Goal: Transaction & Acquisition: Purchase product/service

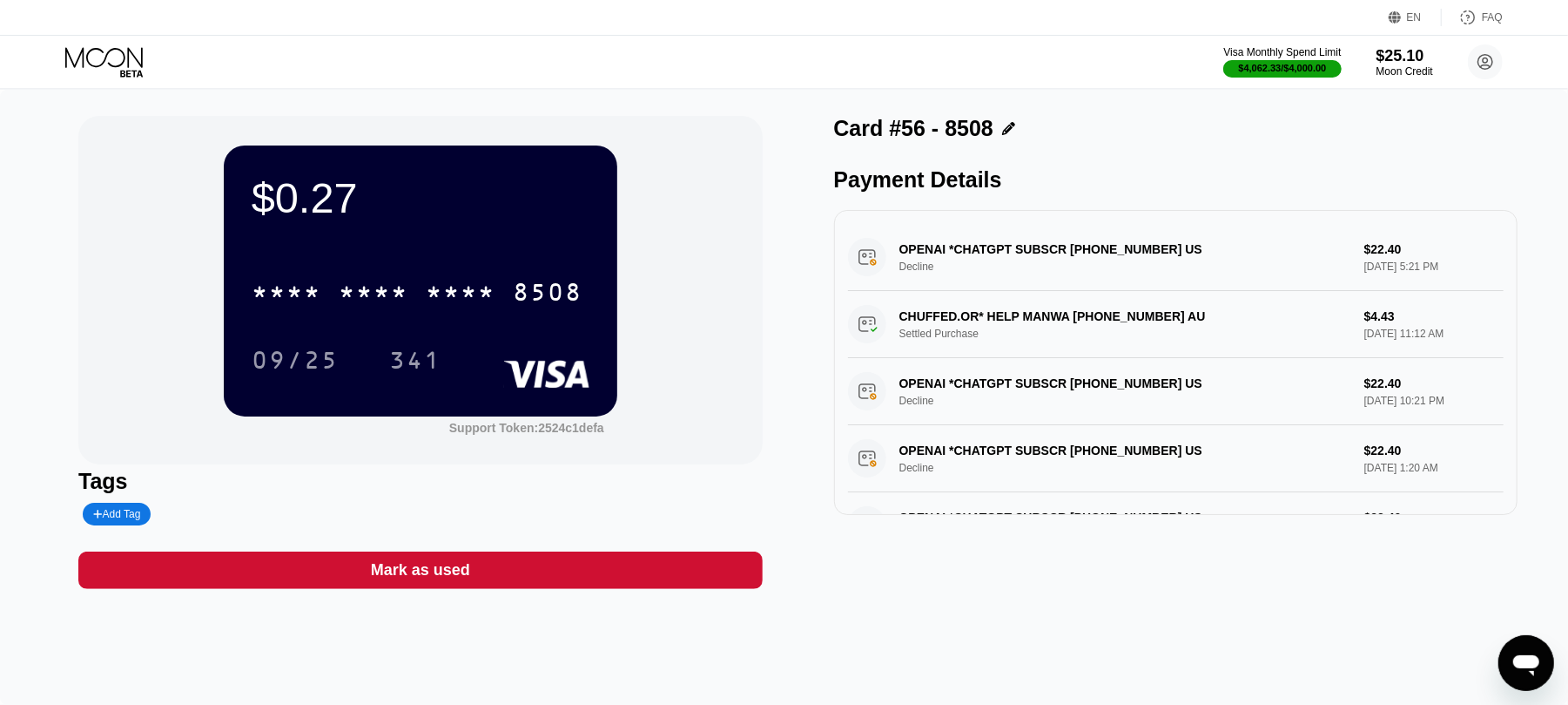
click at [124, 48] on icon at bounding box center [106, 62] width 81 height 30
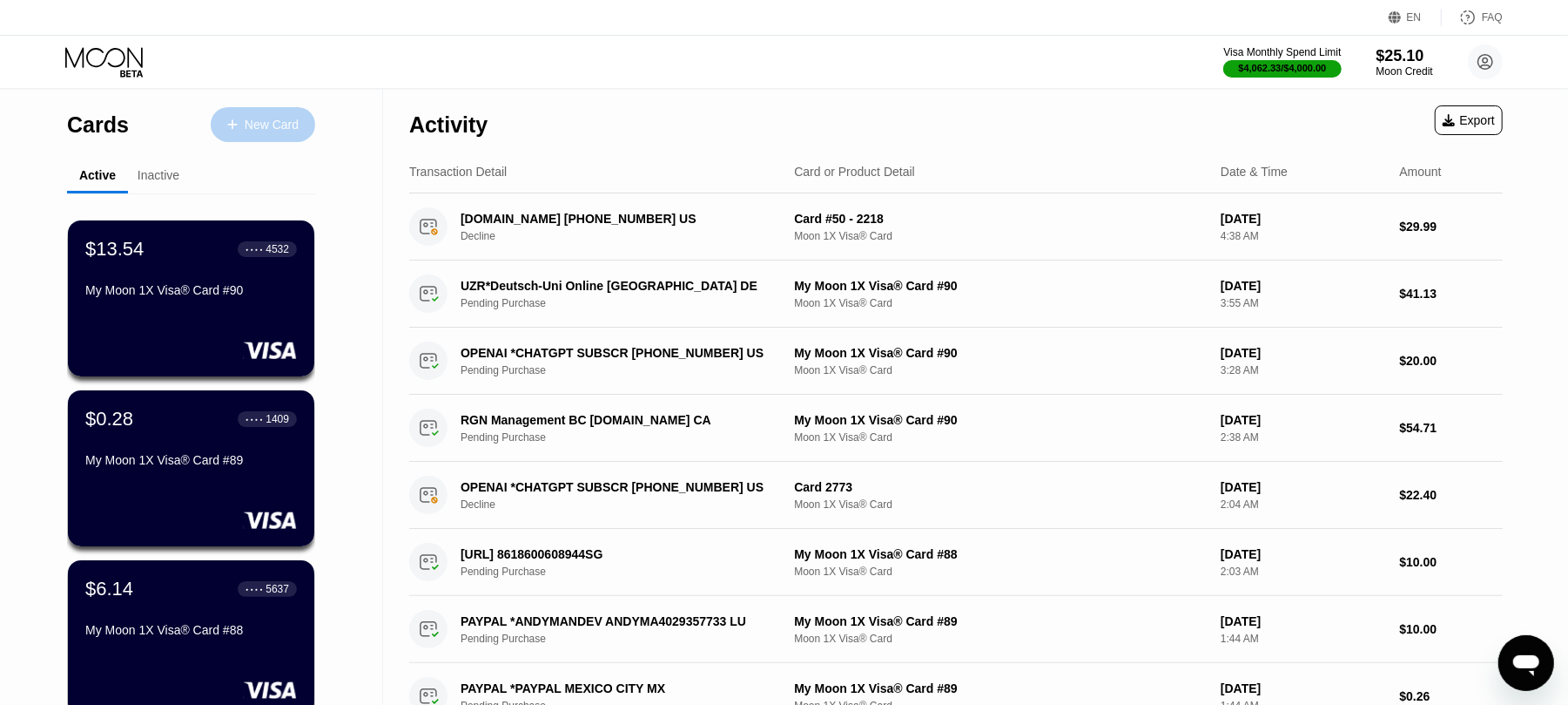
click at [256, 130] on div "New Card" at bounding box center [272, 124] width 54 height 15
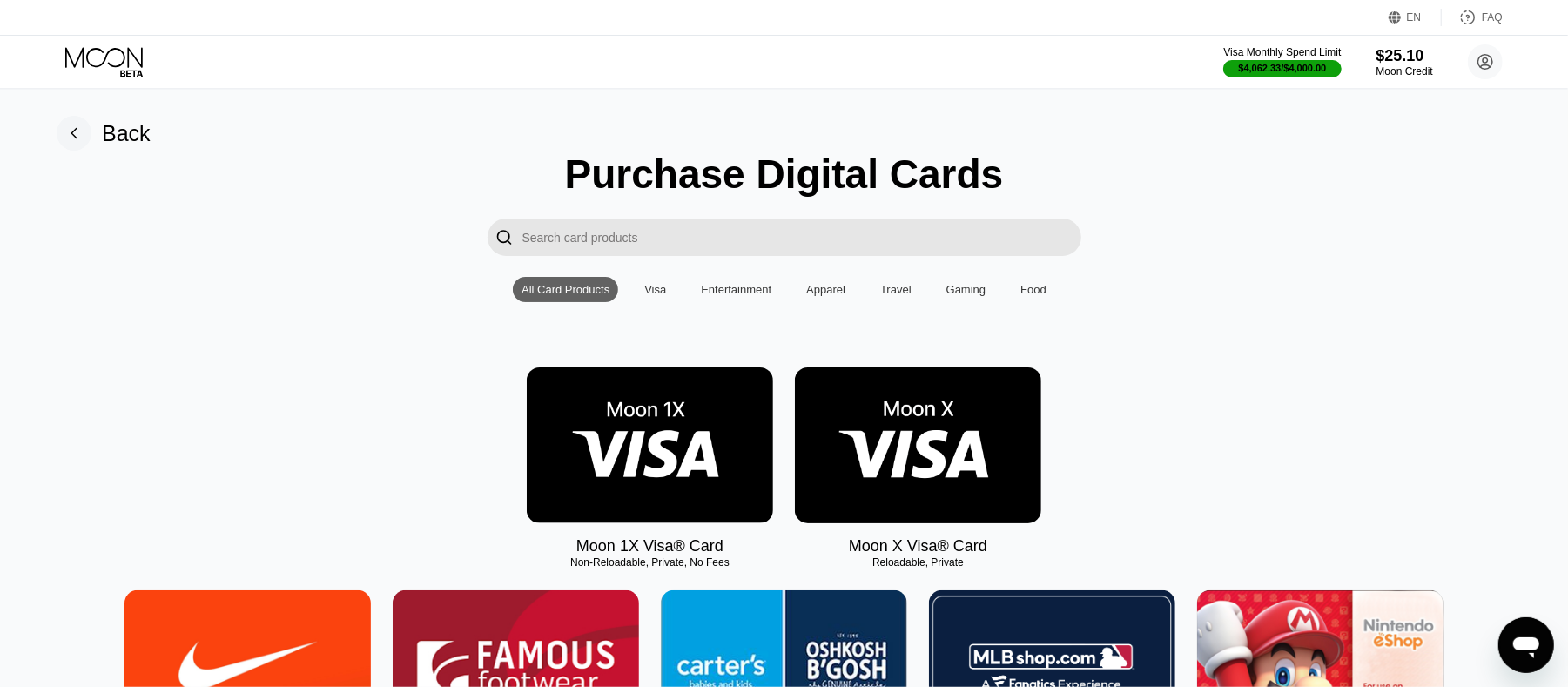
click at [656, 447] on img at bounding box center [649, 445] width 247 height 156
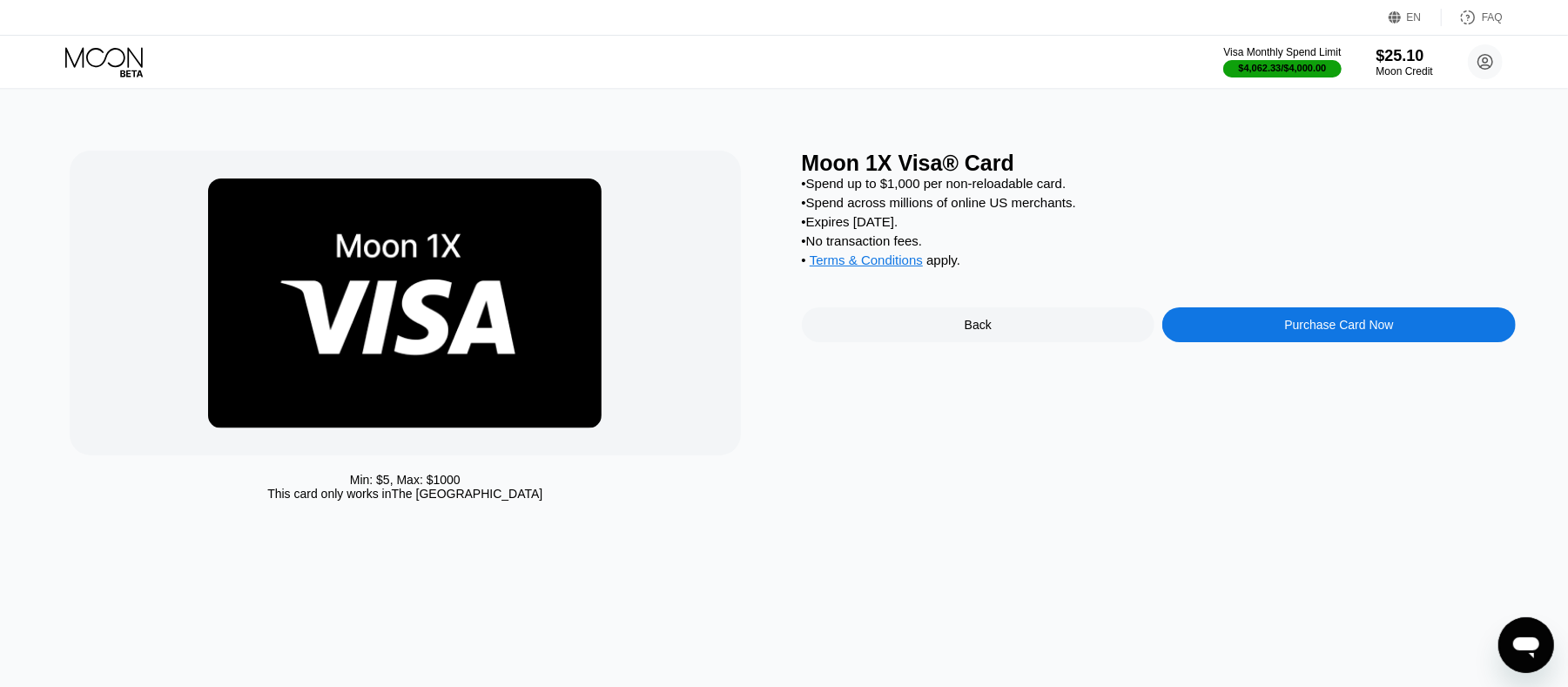
click at [1371, 332] on div "Purchase Card Now" at bounding box center [1339, 324] width 108 height 14
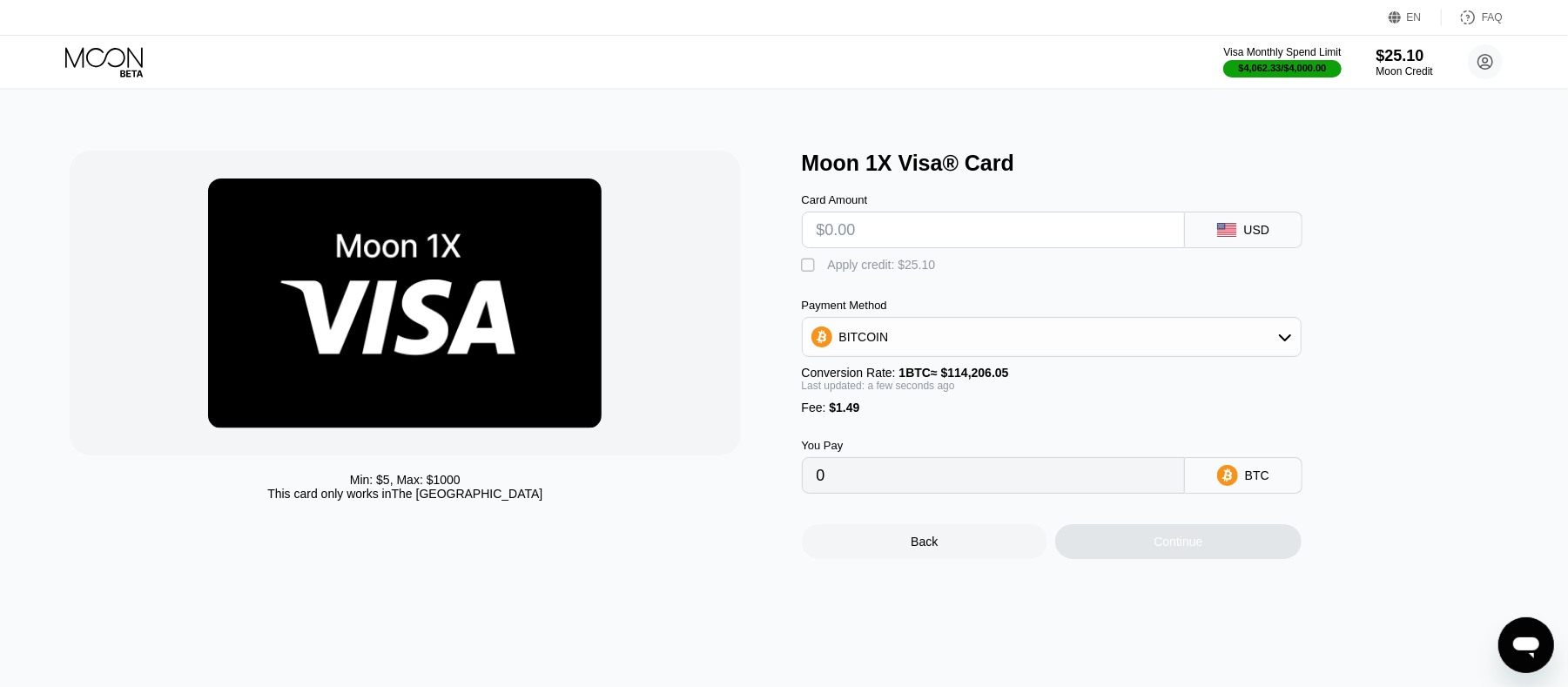
click at [1013, 237] on input "text" at bounding box center [993, 230] width 353 height 35
type input "$25"
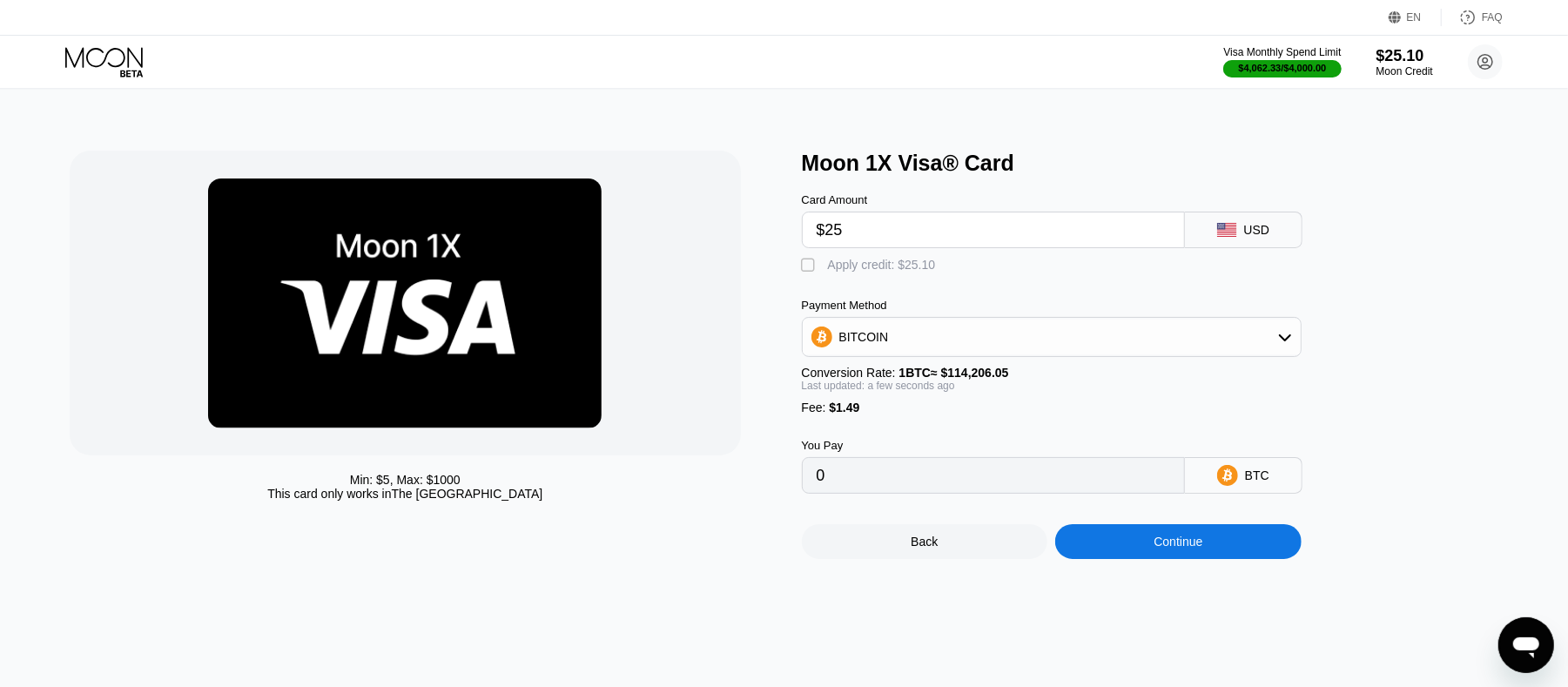
click at [1013, 235] on input "$25" at bounding box center [993, 230] width 353 height 35
type input "0.00023195"
type input "$25"
click at [808, 274] on div "" at bounding box center [811, 265] width 17 height 17
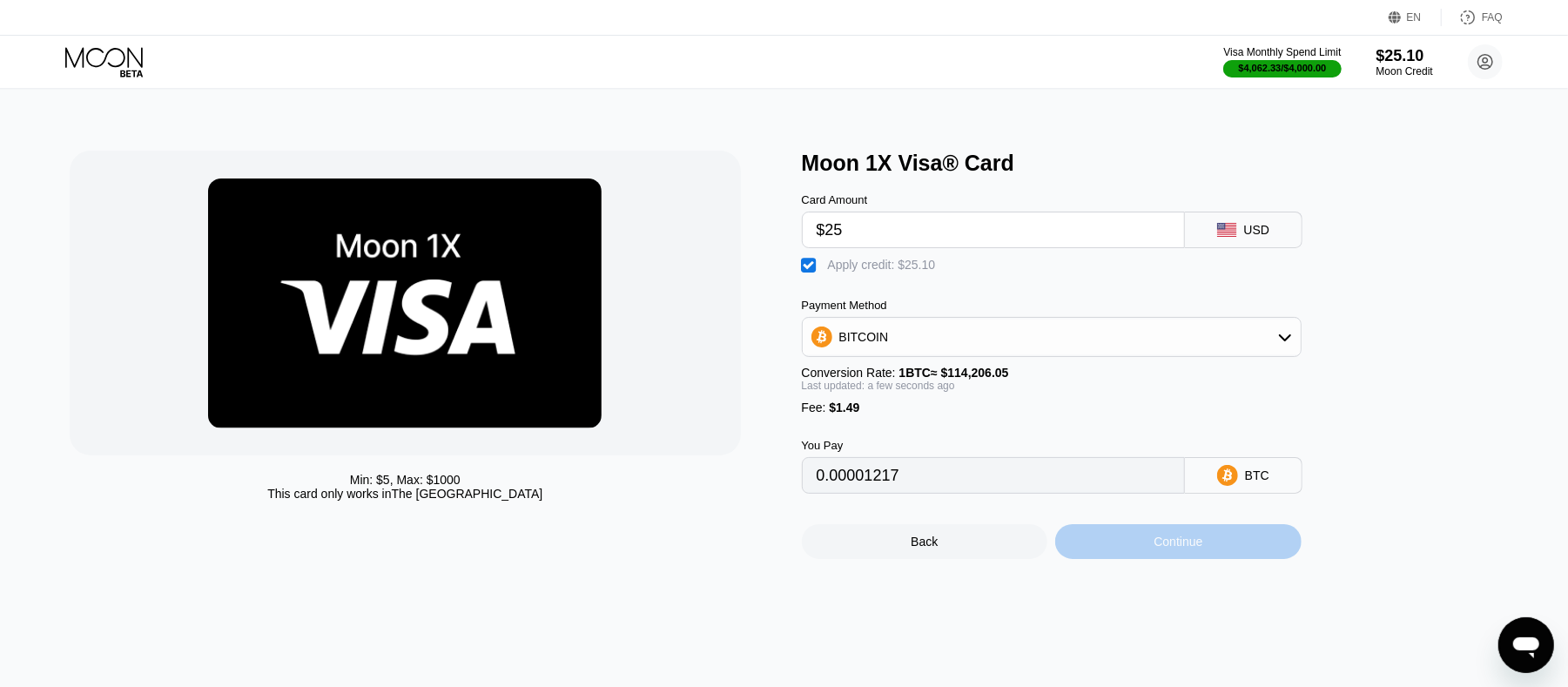
click at [1160, 549] on div "Continue" at bounding box center [1178, 541] width 48 height 14
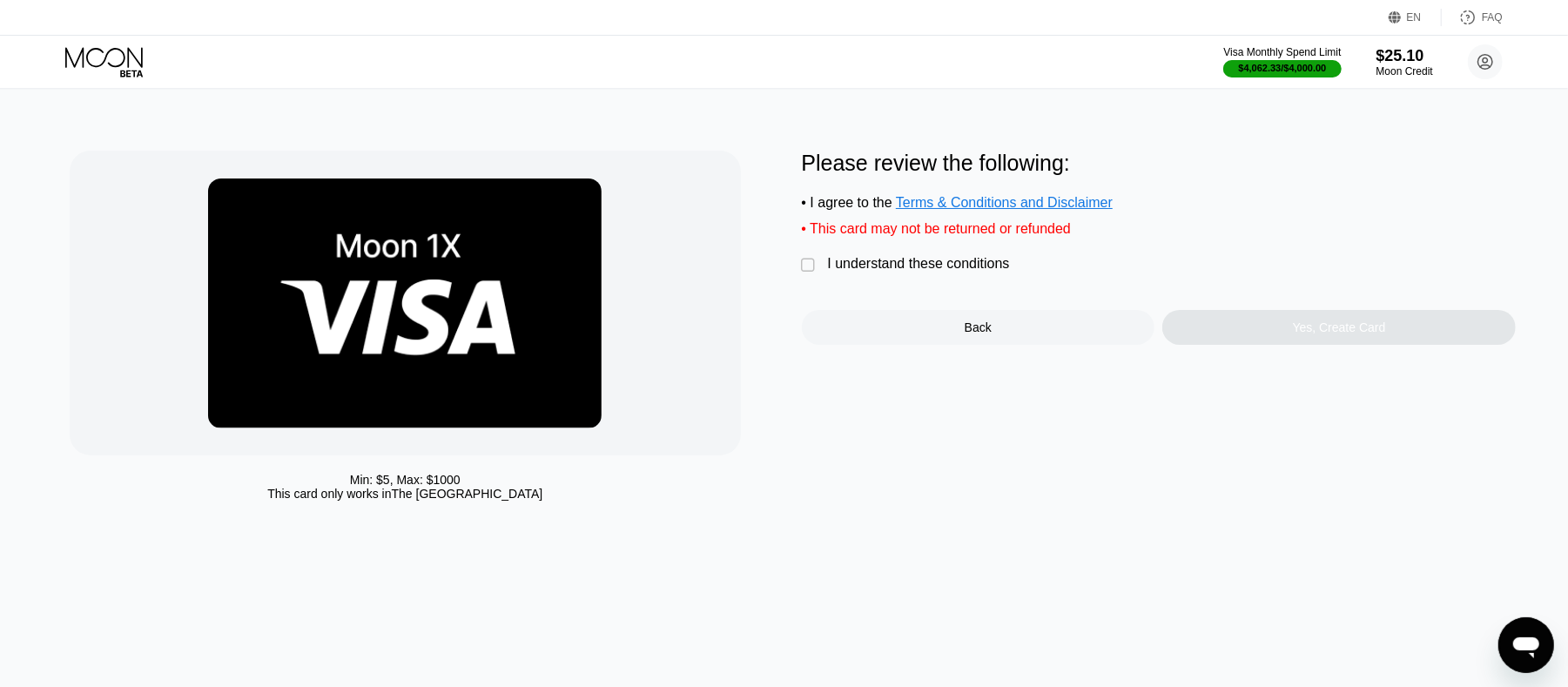
click at [806, 274] on div "" at bounding box center [811, 265] width 17 height 17
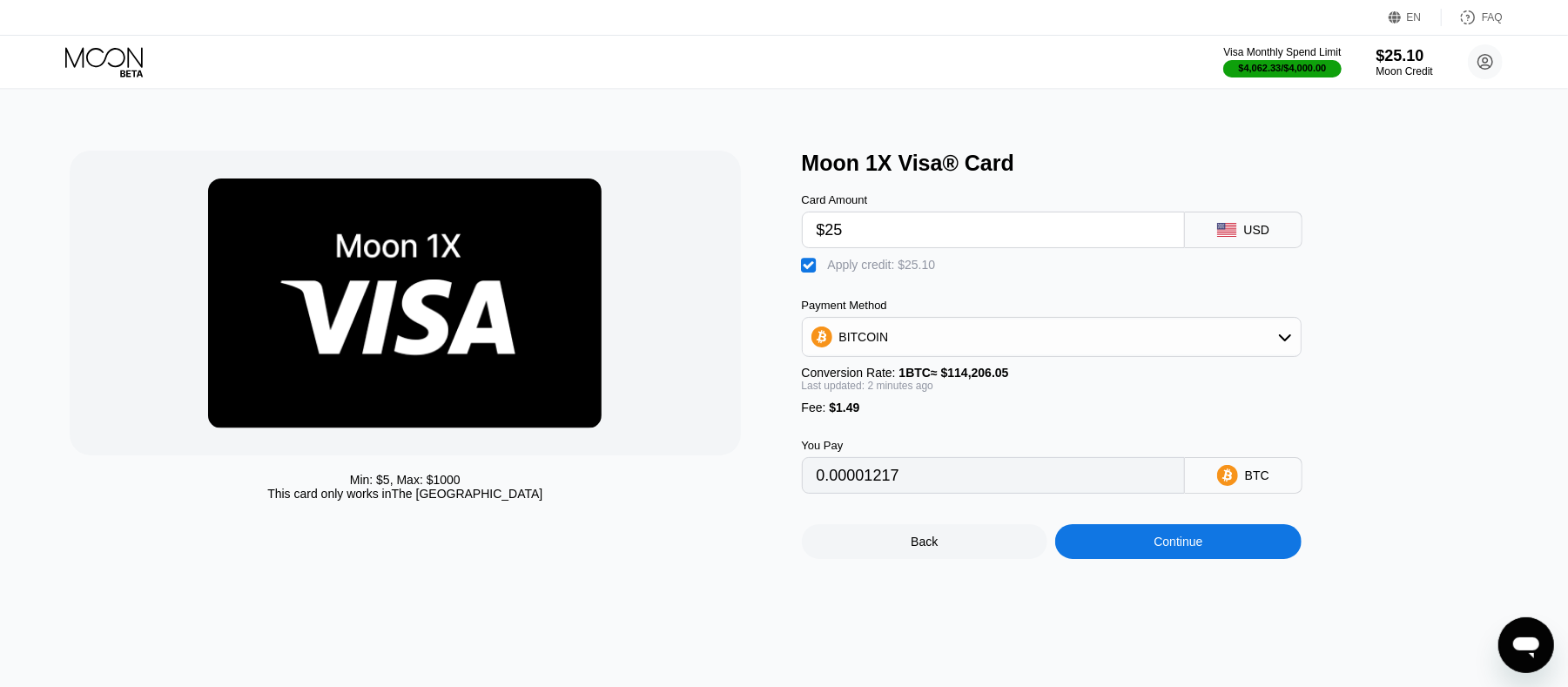
click at [813, 273] on div "" at bounding box center [811, 265] width 17 height 17
type input "0.00023195"
click at [847, 240] on input "$25" at bounding box center [993, 230] width 353 height 35
type input "$2"
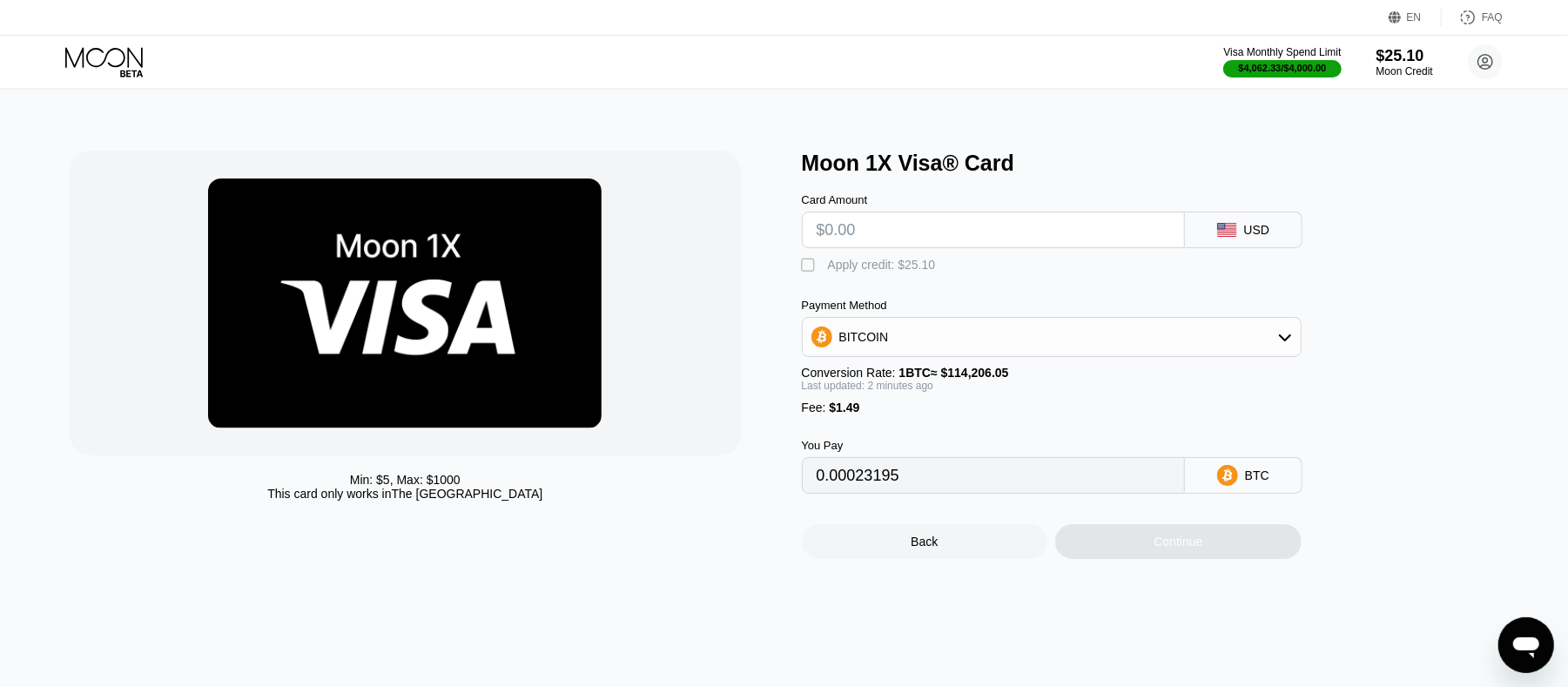
type input "0"
type input "$25"
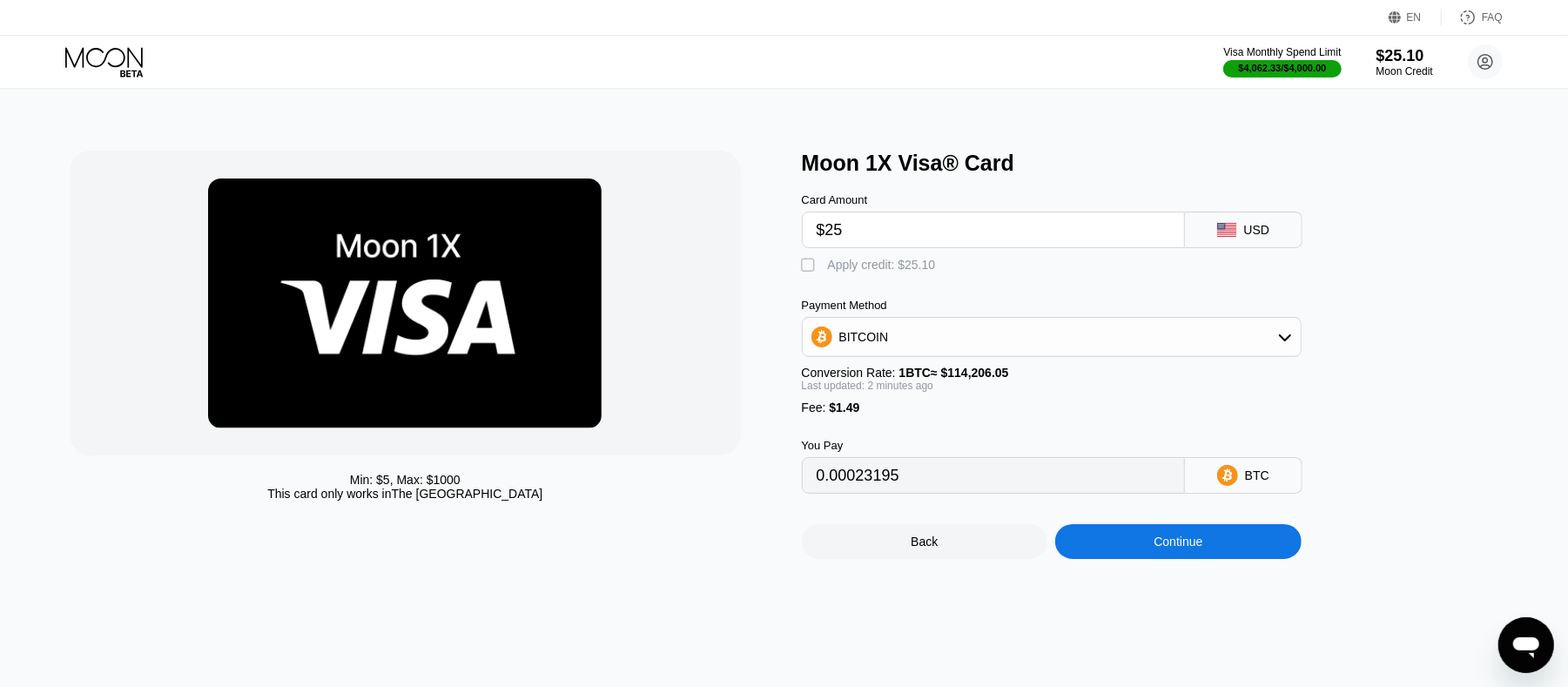
click at [847, 238] on input "$25" at bounding box center [993, 230] width 353 height 35
click at [803, 274] on div "" at bounding box center [811, 265] width 17 height 17
type input "0.00001217"
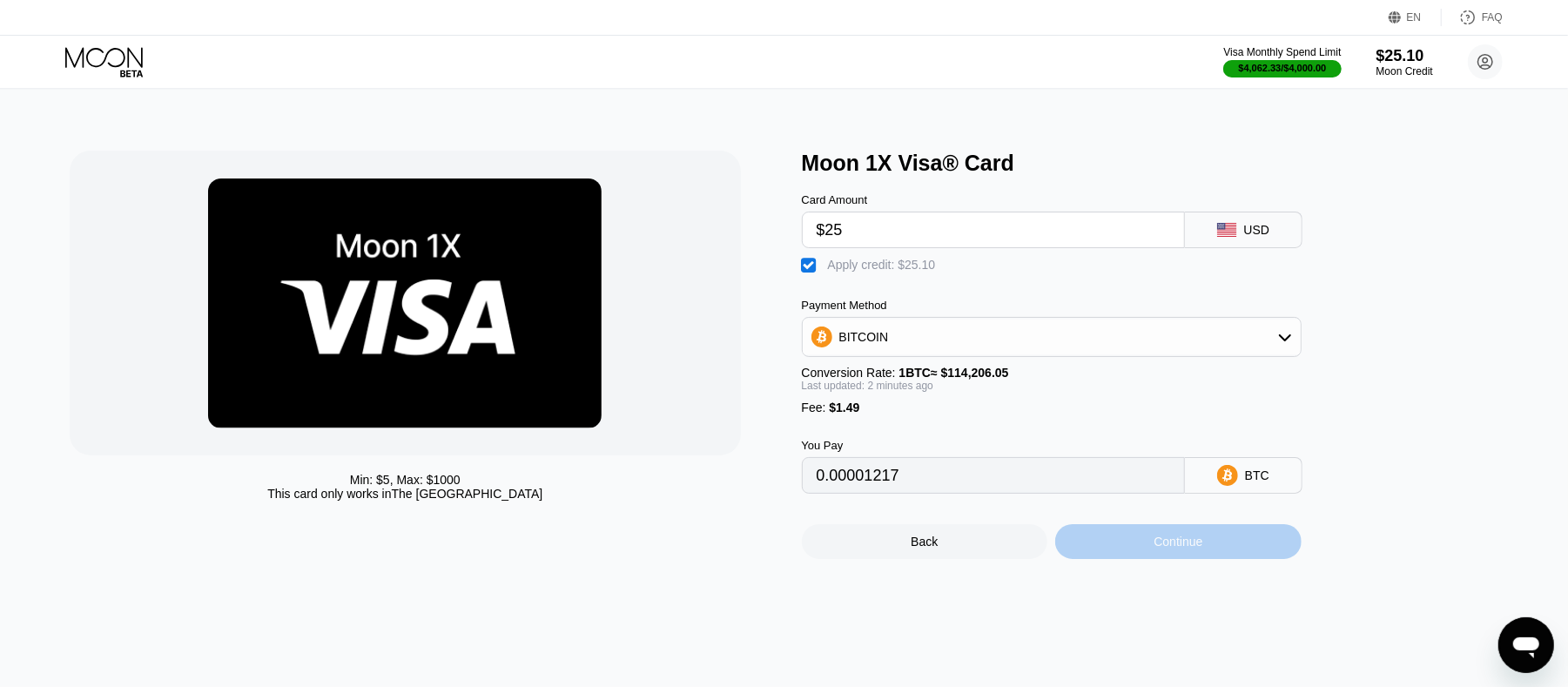
click at [1212, 552] on div "Continue" at bounding box center [1179, 542] width 247 height 35
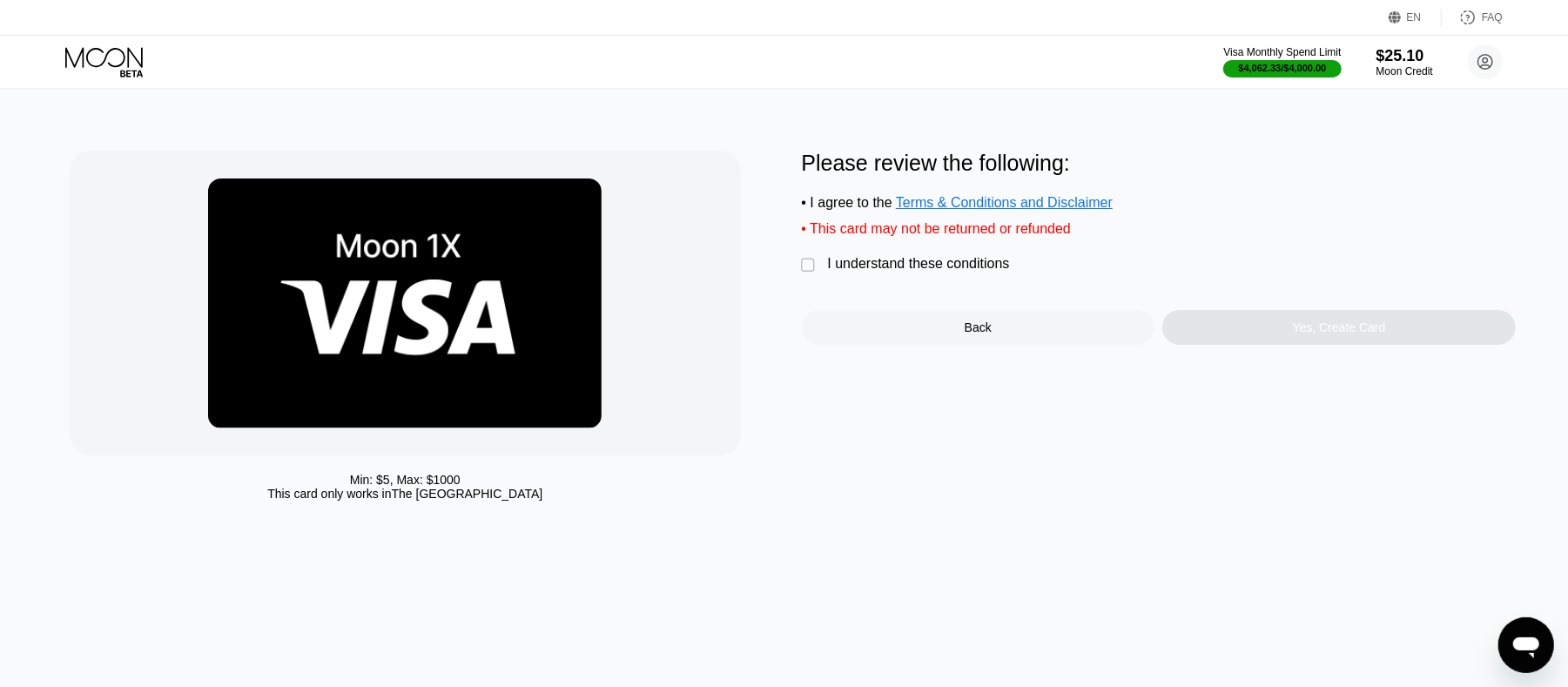
click at [812, 274] on div "" at bounding box center [811, 265] width 17 height 17
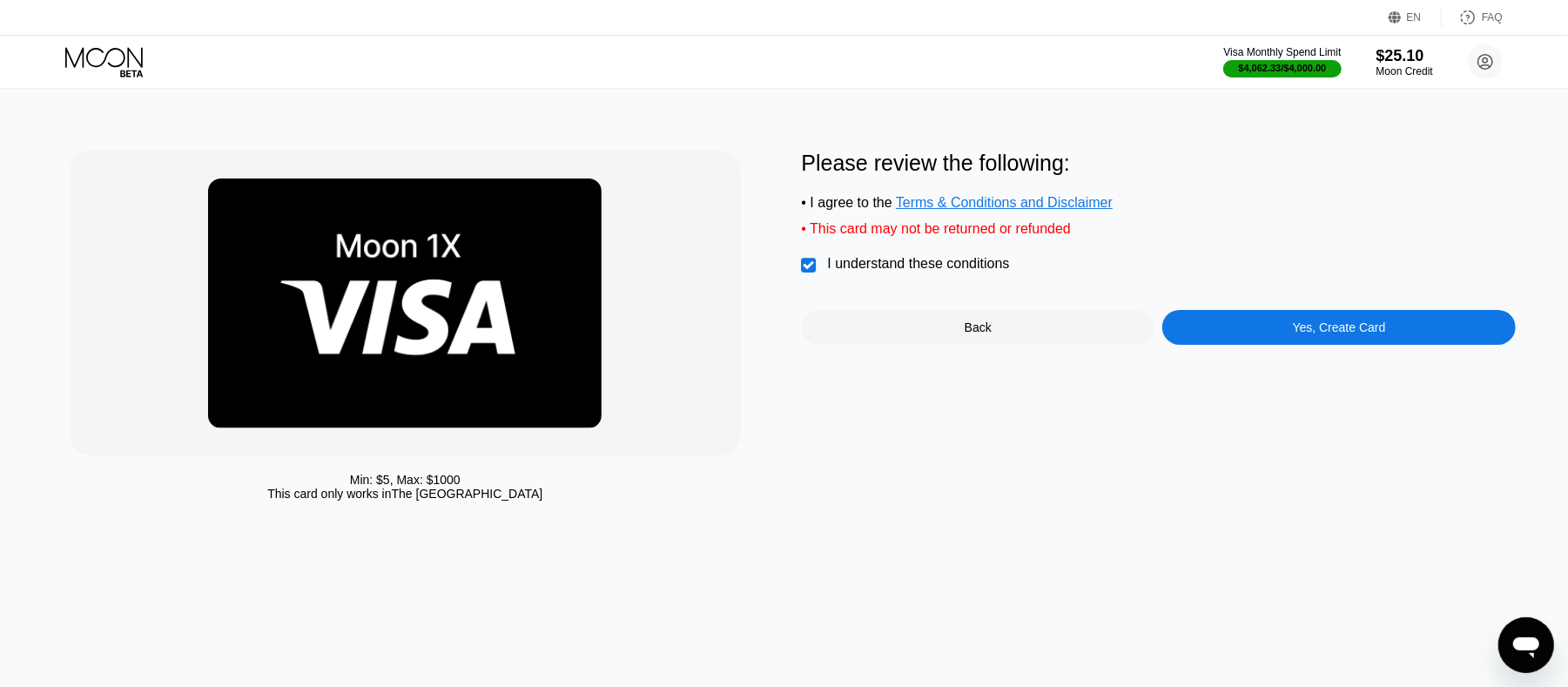
click at [1277, 340] on div "Yes, Create Card" at bounding box center [1339, 327] width 353 height 35
click at [808, 270] on div "" at bounding box center [811, 265] width 17 height 17
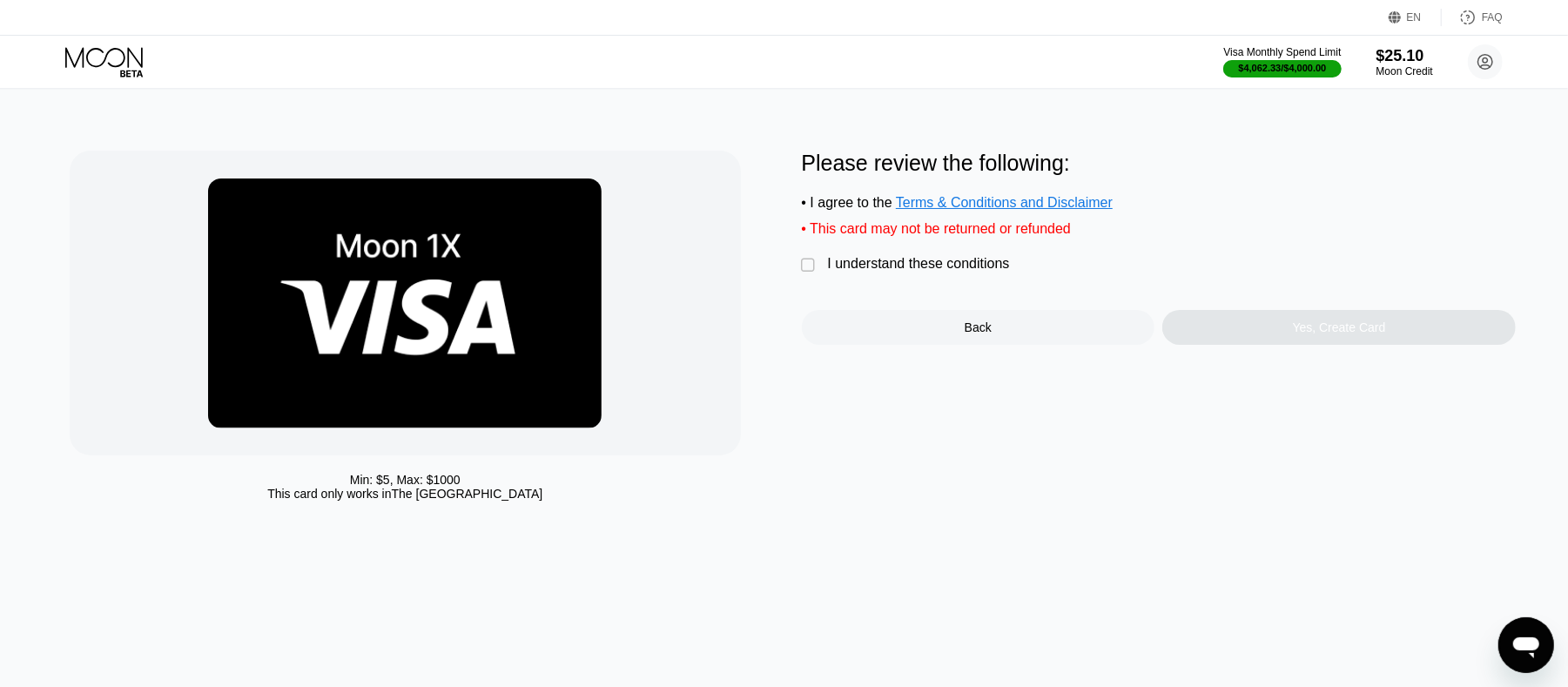
click at [131, 74] on icon at bounding box center [106, 62] width 81 height 30
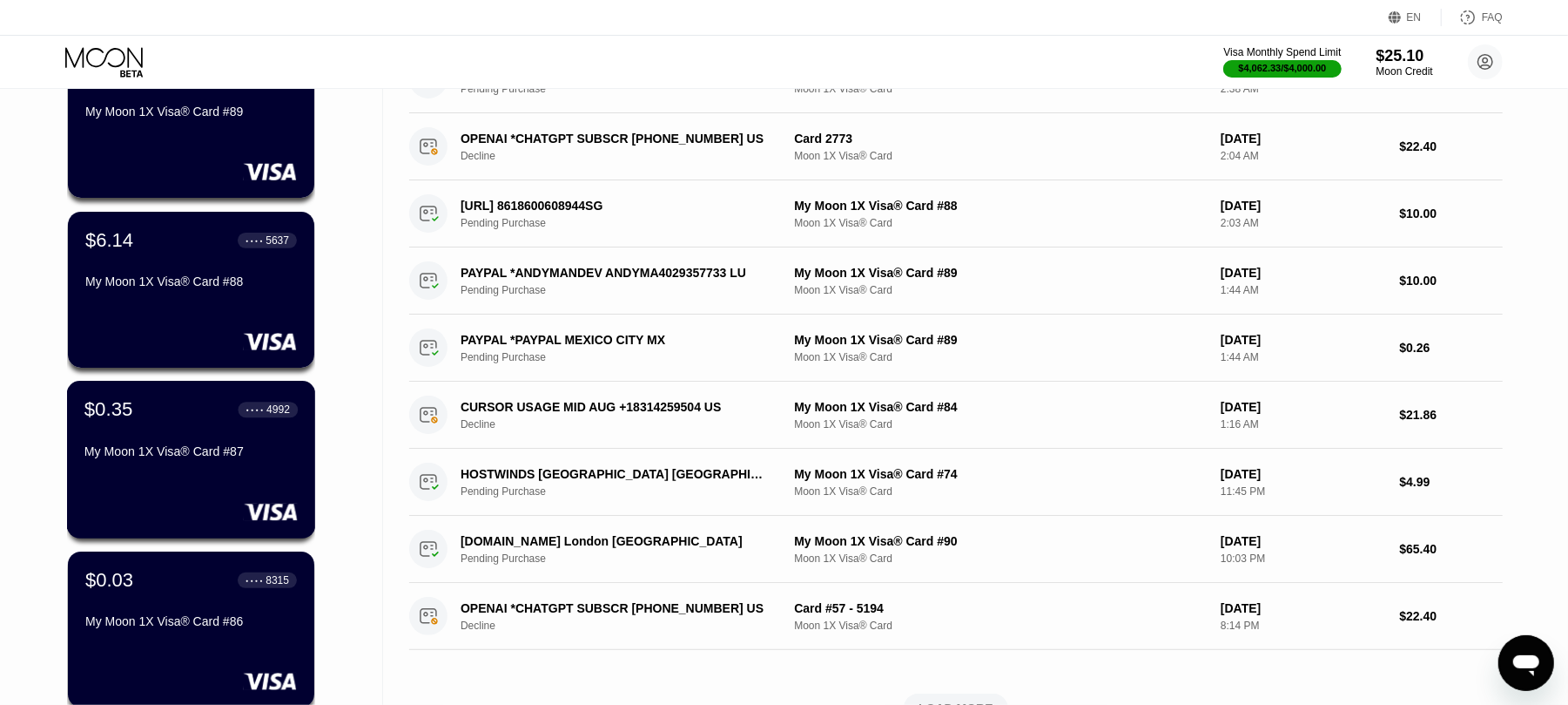
scroll to position [697, 0]
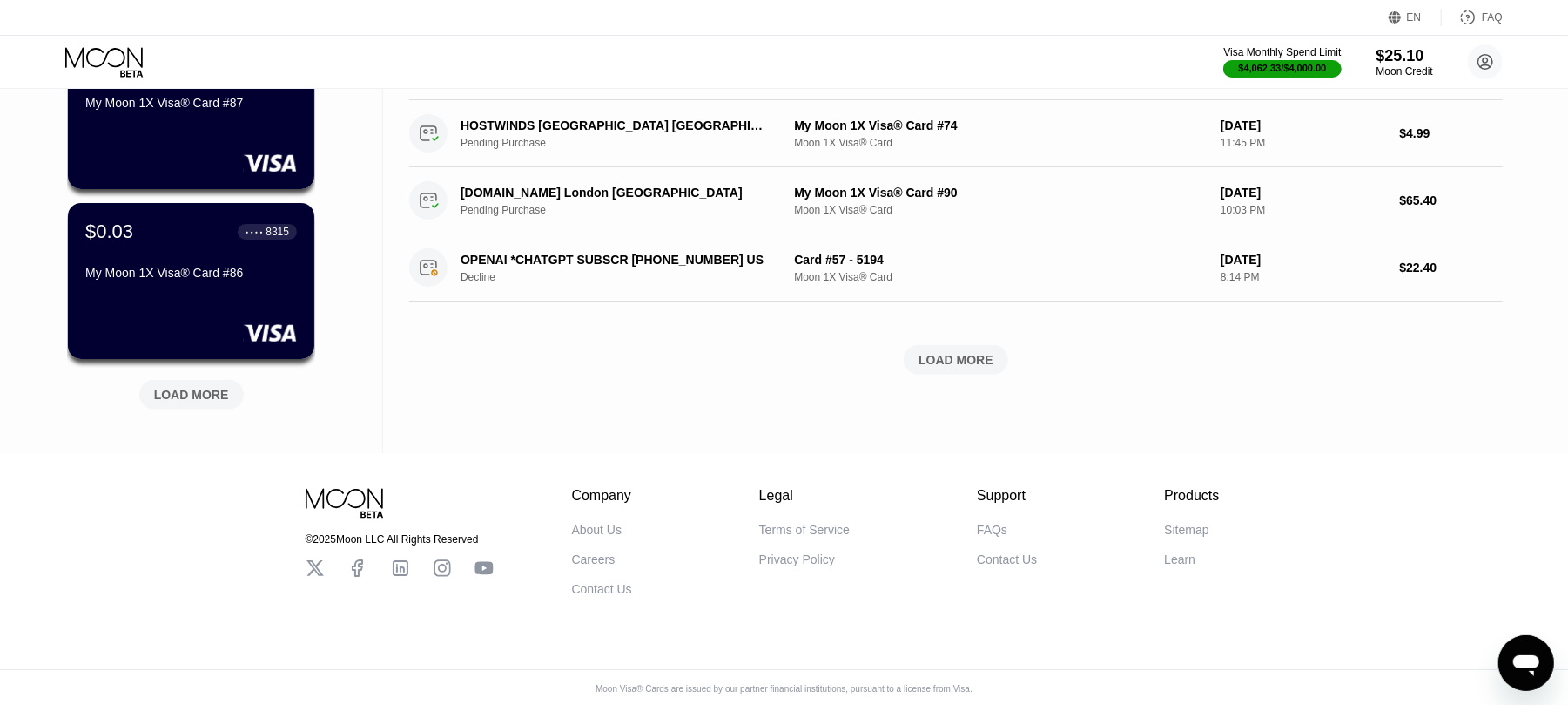
click at [213, 394] on div "LOAD MORE" at bounding box center [191, 394] width 75 height 15
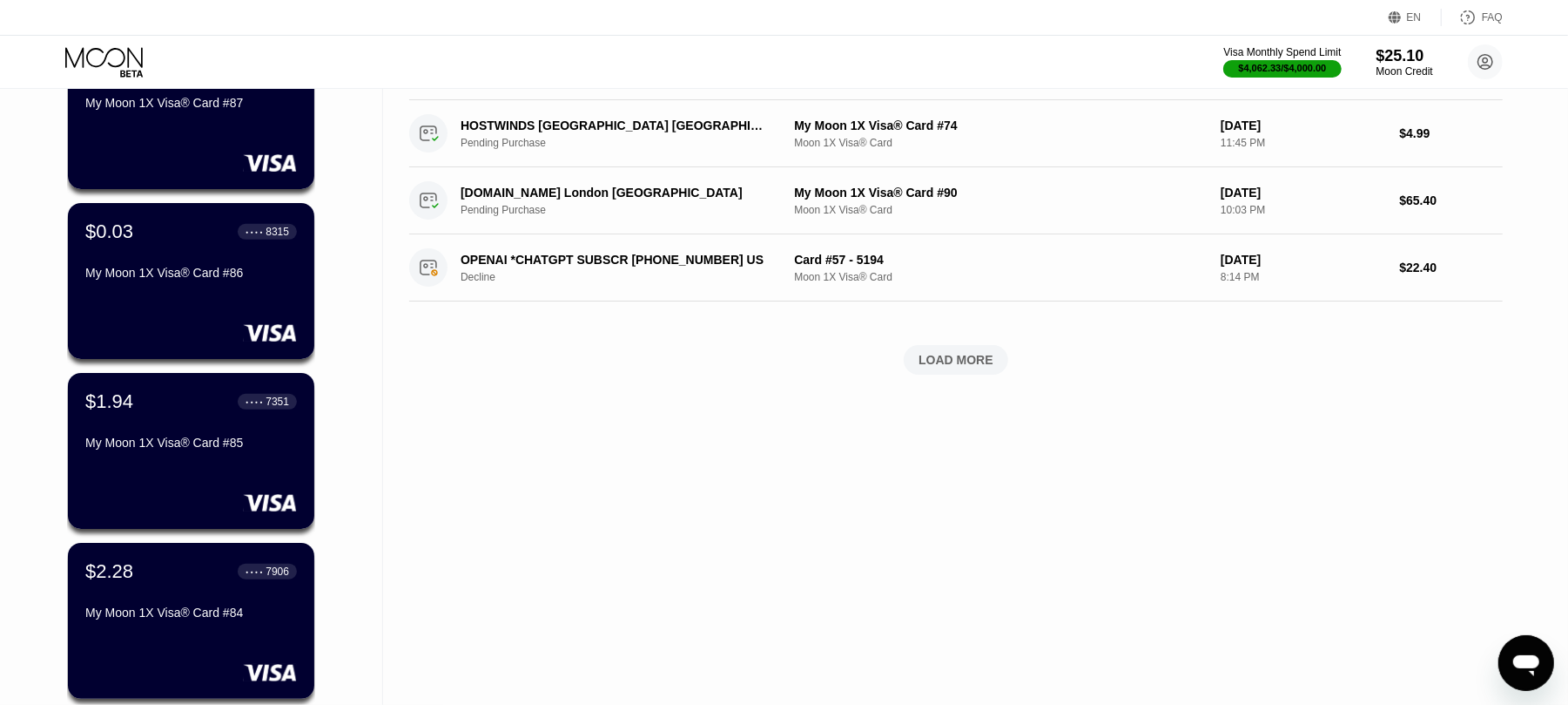
click at [192, 243] on div "$0.03 ● ● ● ● 8315" at bounding box center [191, 231] width 212 height 22
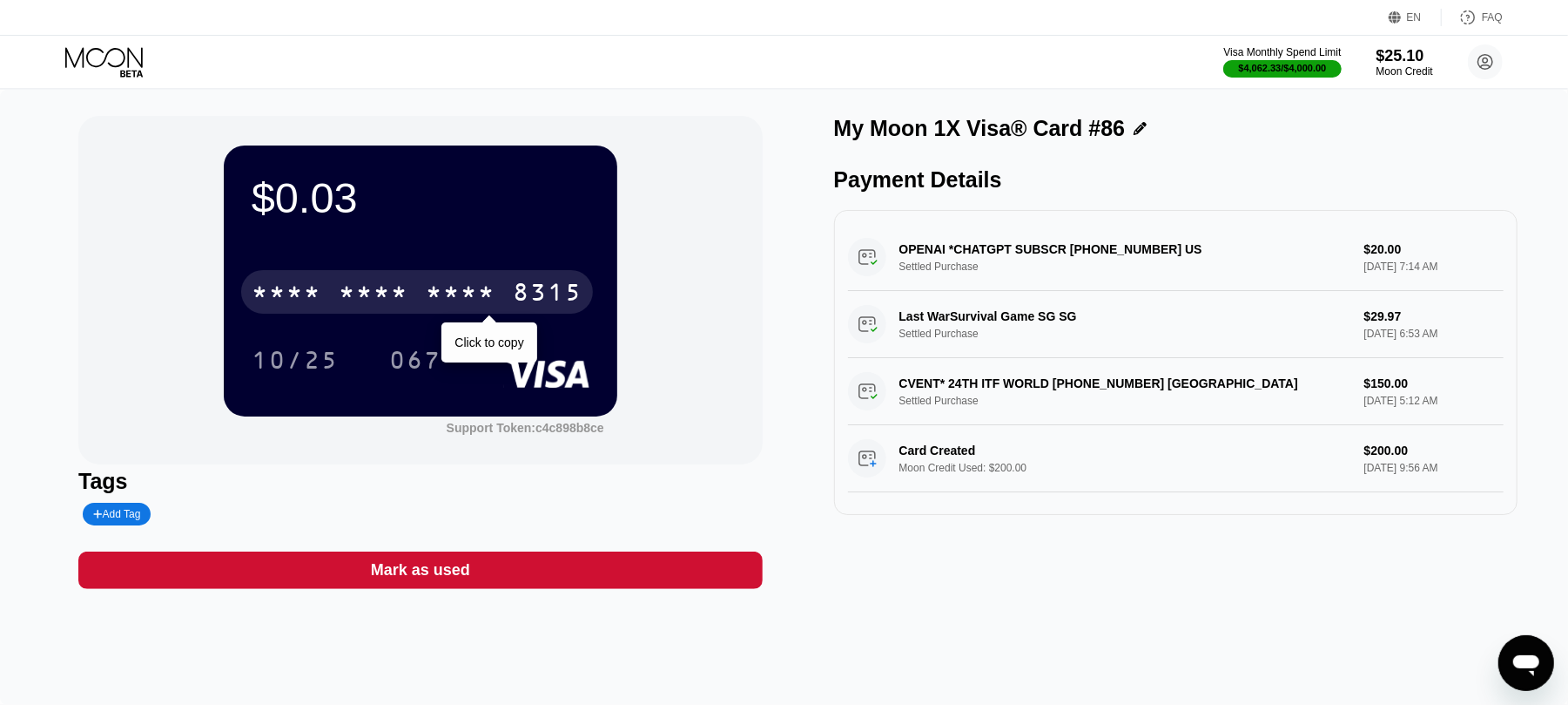
click at [548, 294] on div "8315" at bounding box center [548, 294] width 70 height 28
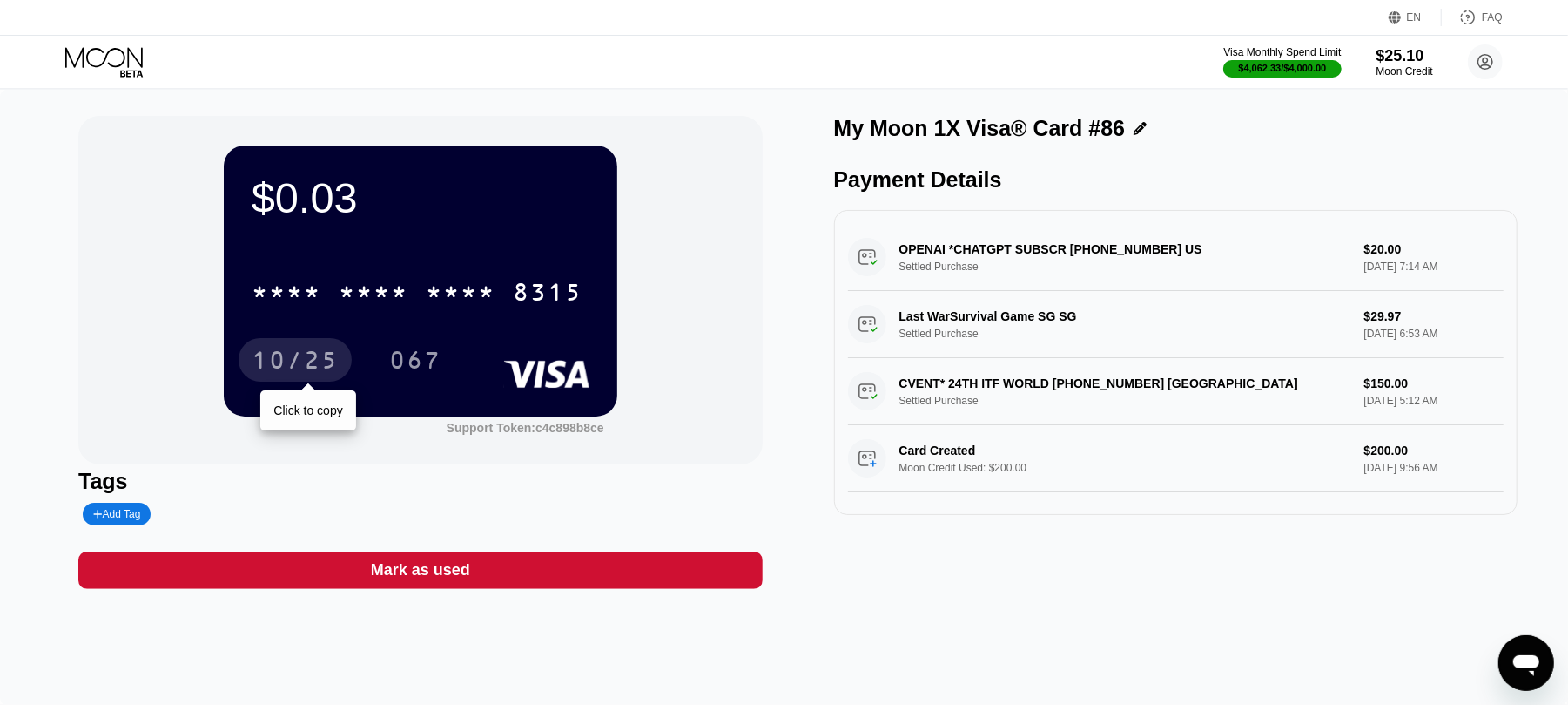
click at [307, 359] on div "10/25" at bounding box center [295, 362] width 87 height 28
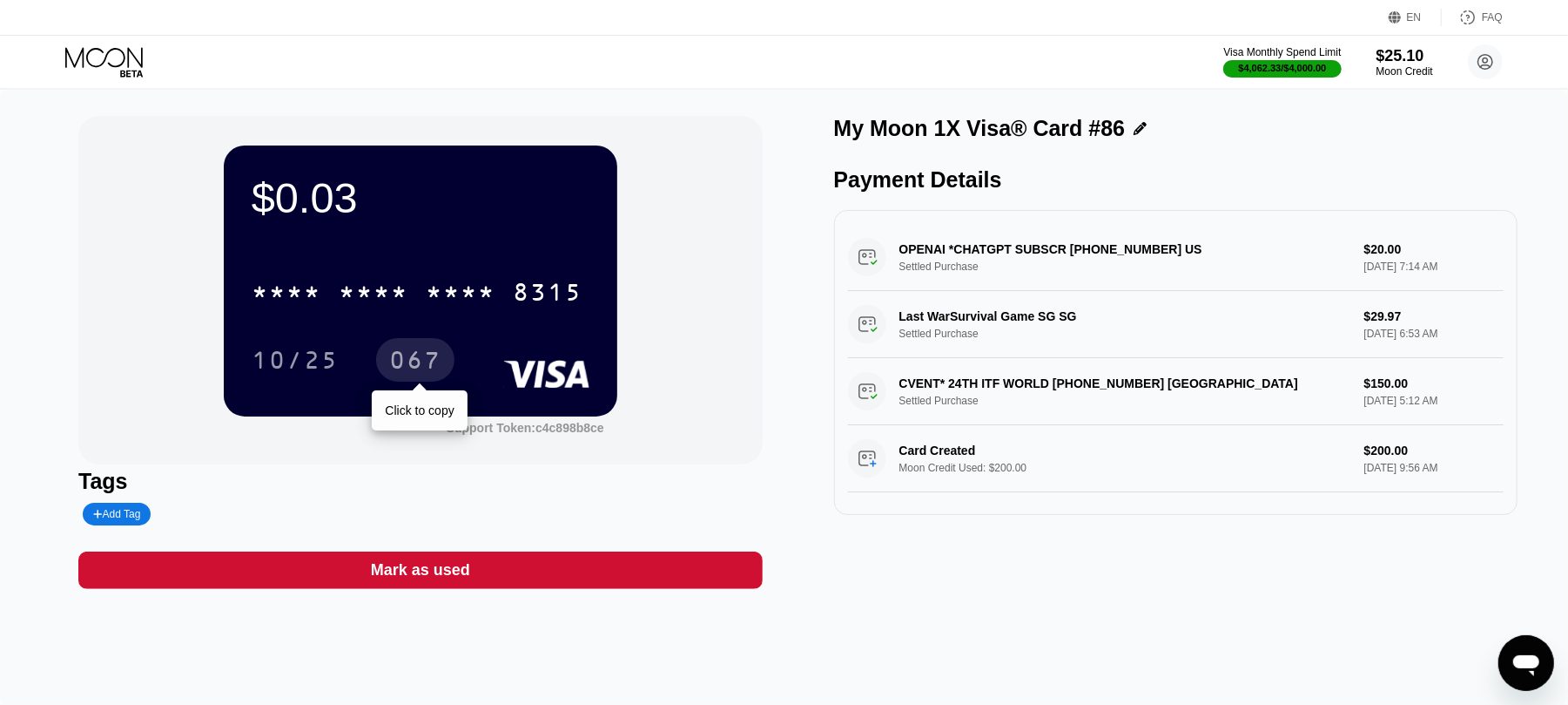
click at [419, 352] on div "067" at bounding box center [415, 362] width 52 height 28
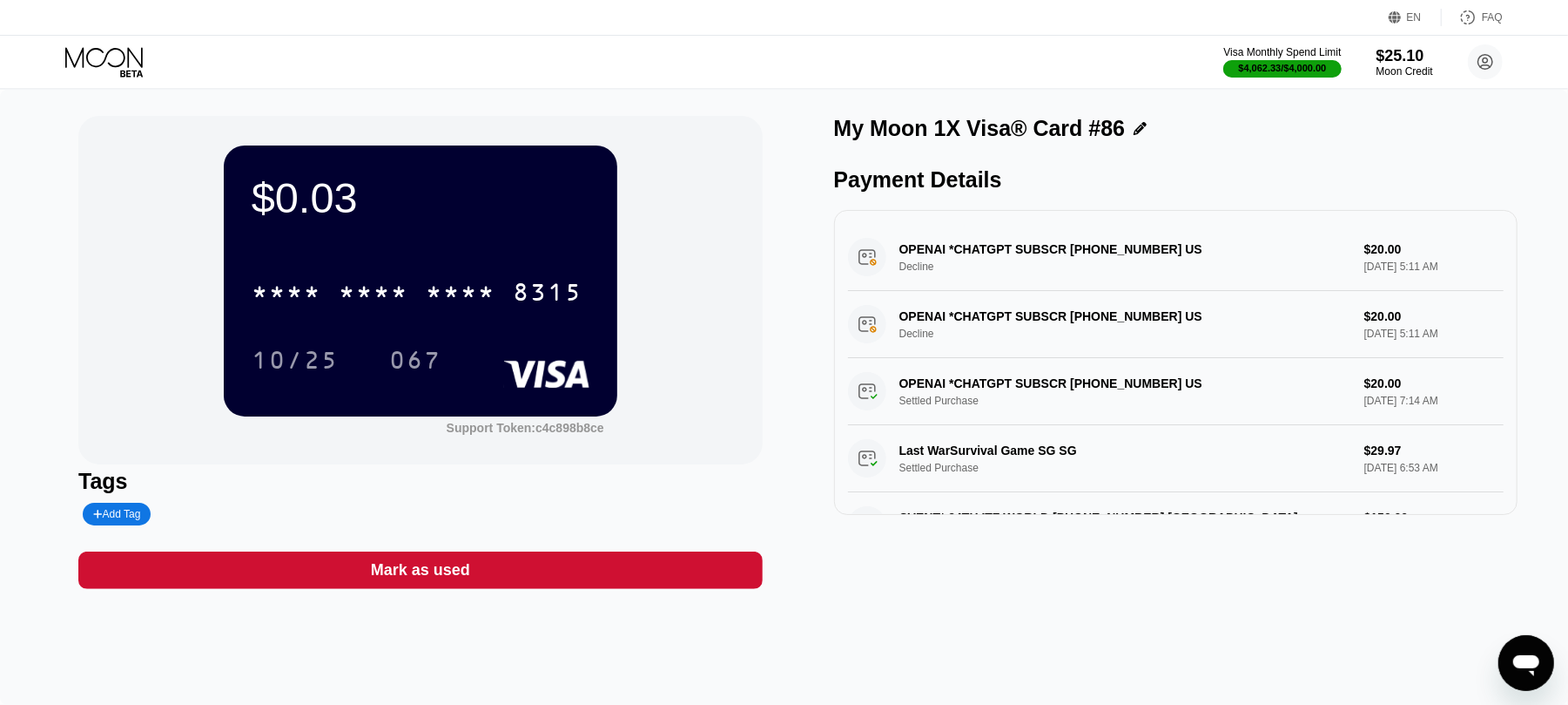
click at [89, 56] on icon at bounding box center [106, 62] width 81 height 30
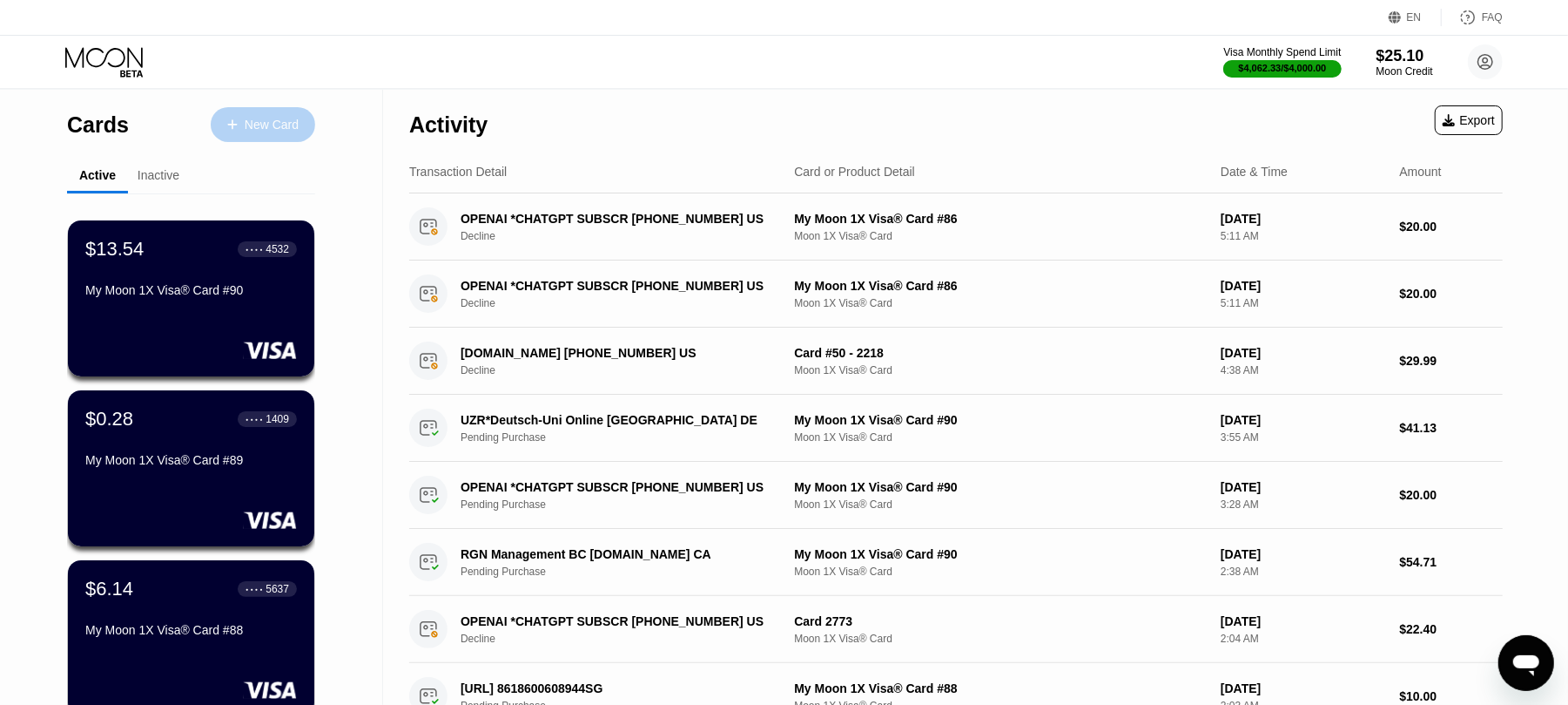
click at [251, 126] on div "New Card" at bounding box center [272, 124] width 54 height 15
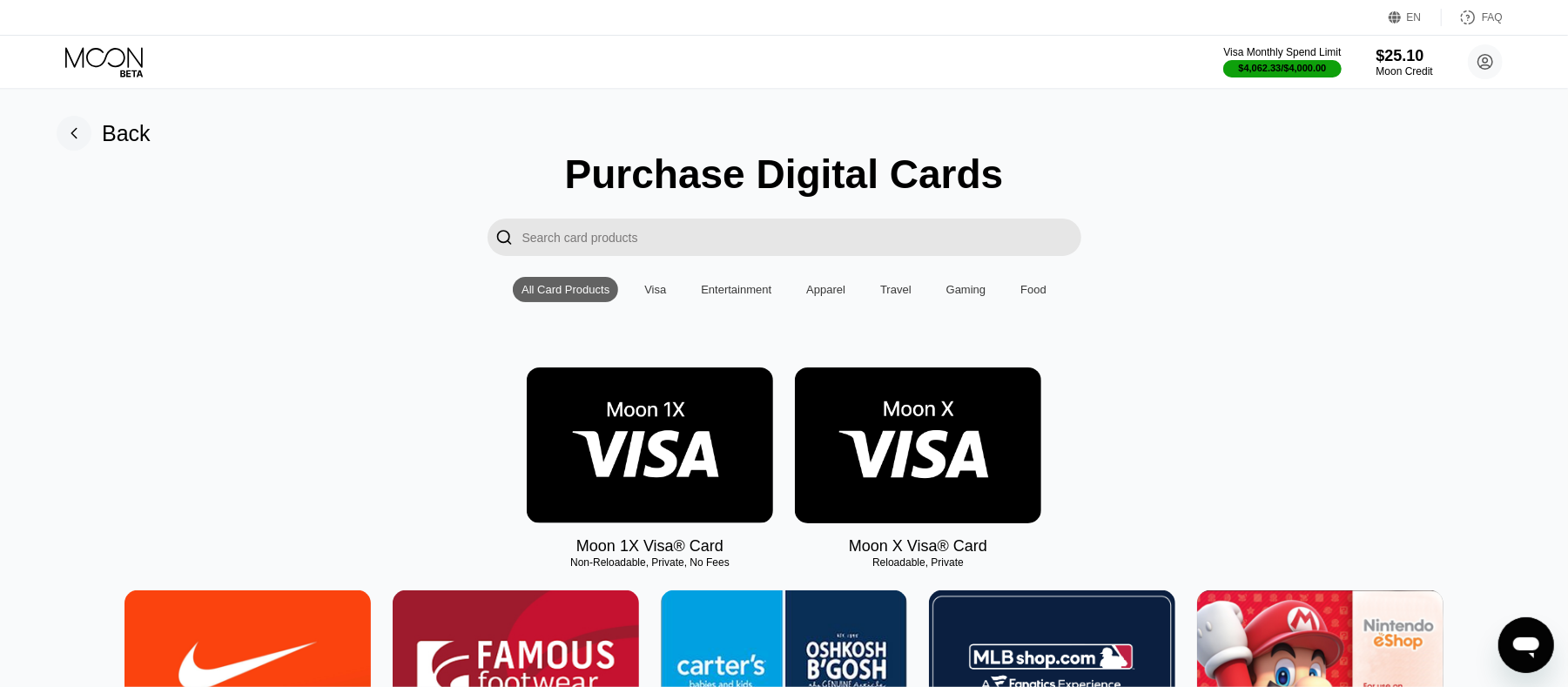
click at [665, 450] on img at bounding box center [649, 445] width 247 height 156
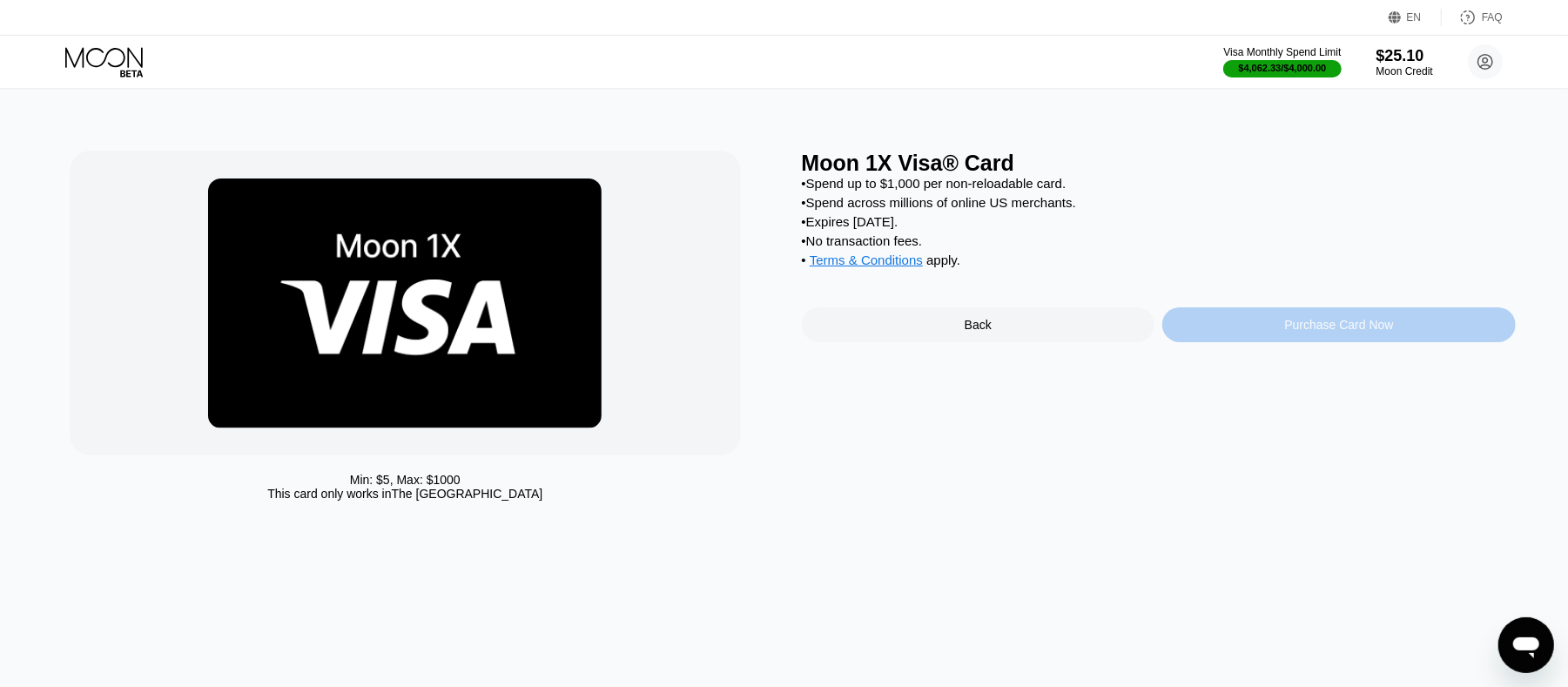
click at [1314, 332] on div "Purchase Card Now" at bounding box center [1339, 324] width 108 height 14
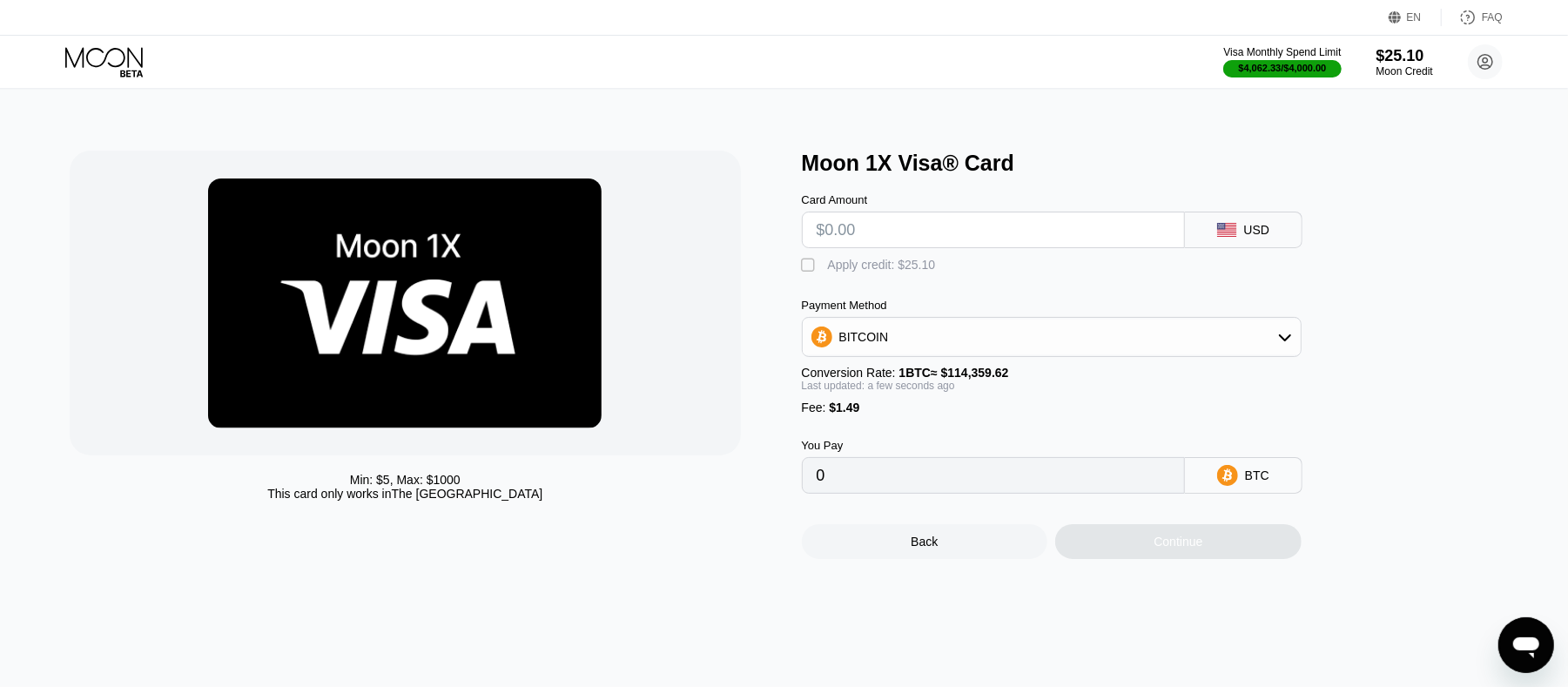
click at [906, 230] on input "text" at bounding box center [993, 230] width 353 height 35
type input "$20"
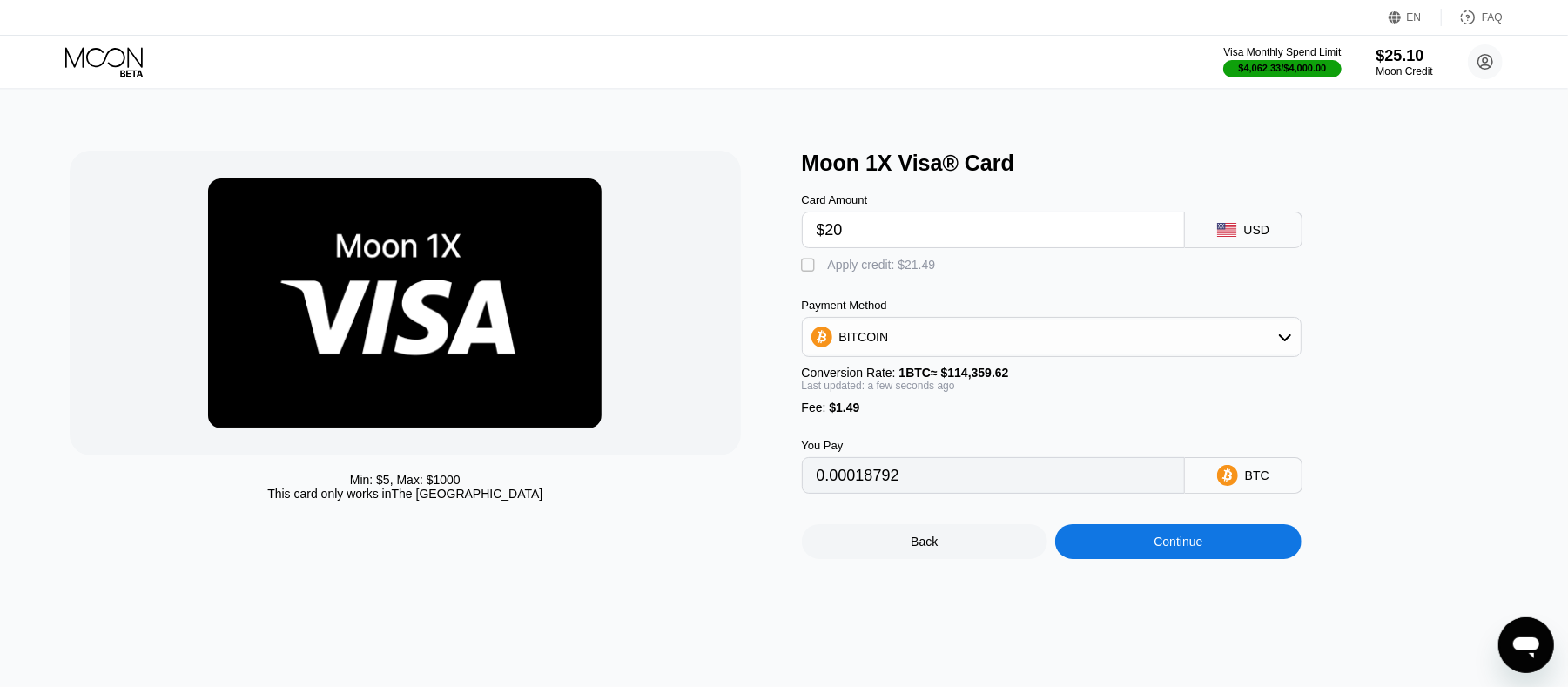
type input "0.00018792"
type input "$20"
click at [809, 266] on div "" at bounding box center [811, 265] width 17 height 17
type input "0"
click at [1213, 559] on div "Continue" at bounding box center [1179, 542] width 247 height 35
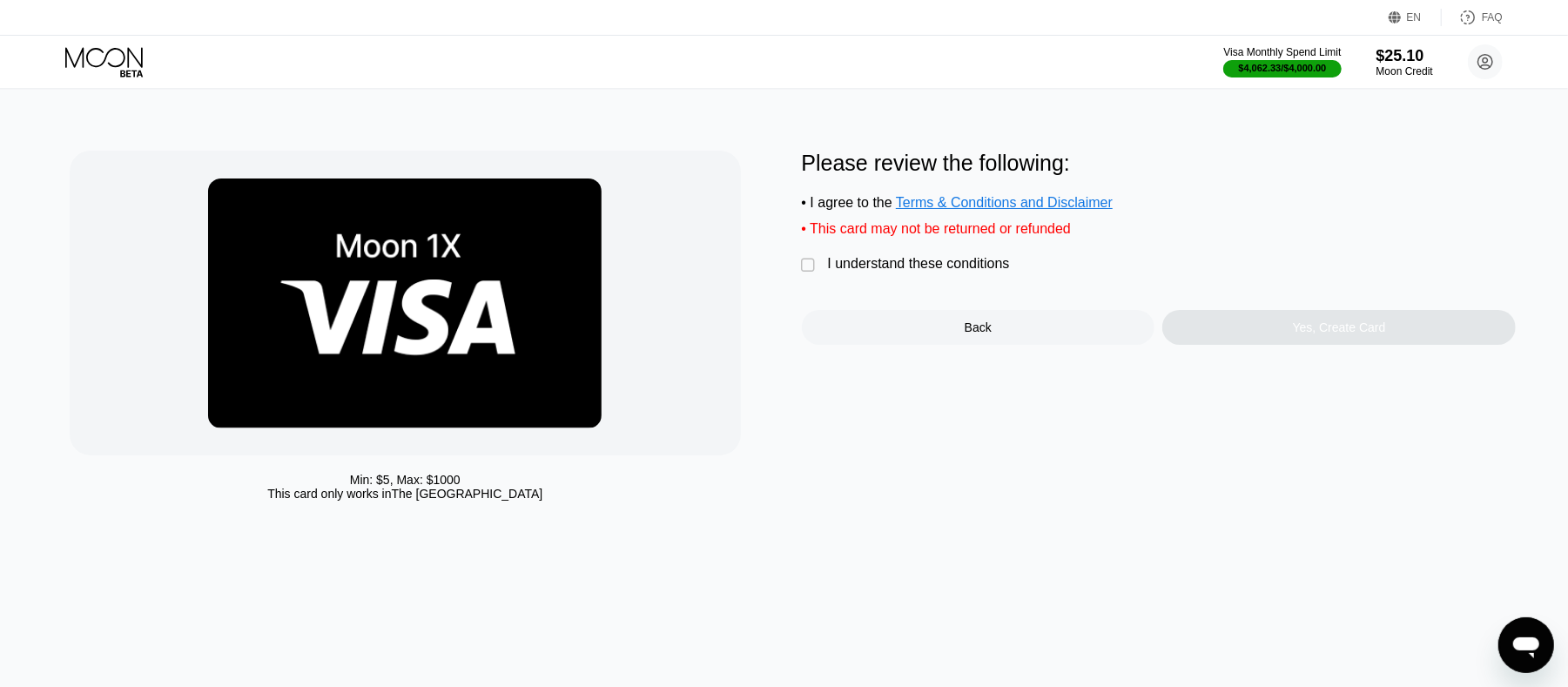
click at [810, 274] on div "" at bounding box center [811, 265] width 17 height 17
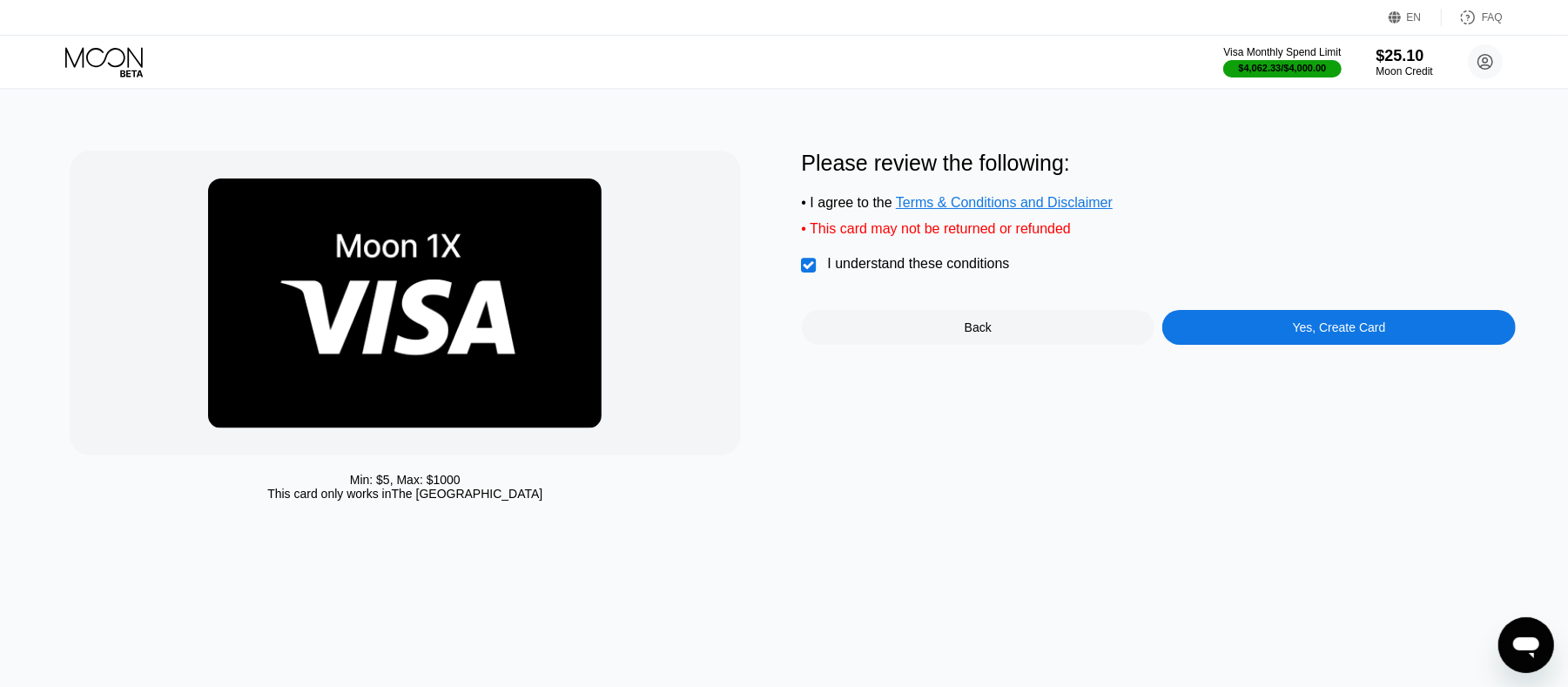
click at [1294, 335] on div "Yes, Create Card" at bounding box center [1340, 327] width 93 height 14
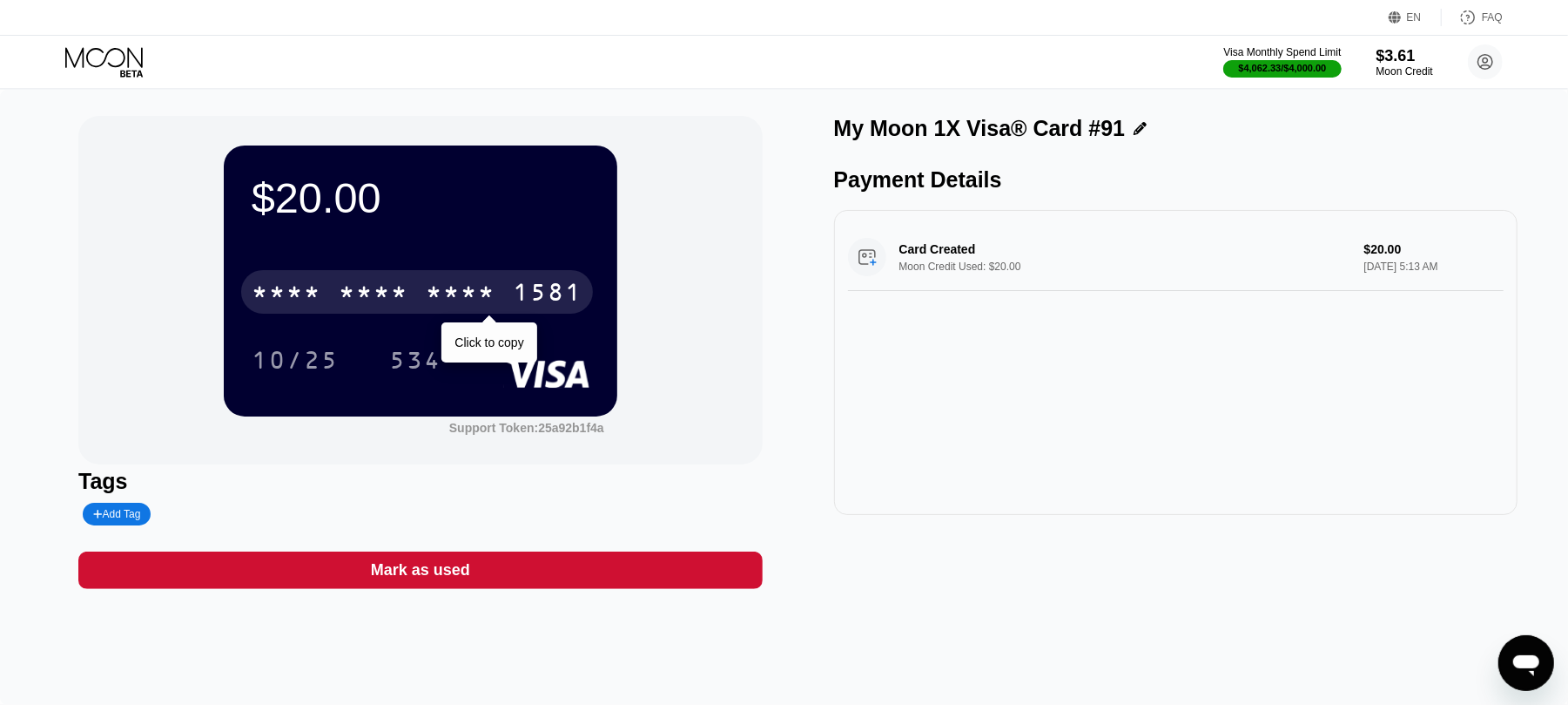
click at [465, 280] on div "* * * * * * * * * * * * 1581" at bounding box center [417, 291] width 352 height 44
click at [460, 280] on div "4513 6500 2757 1581" at bounding box center [417, 291] width 352 height 44
click at [460, 280] on div "* * * * * * * * * * * * 1581" at bounding box center [417, 291] width 352 height 44
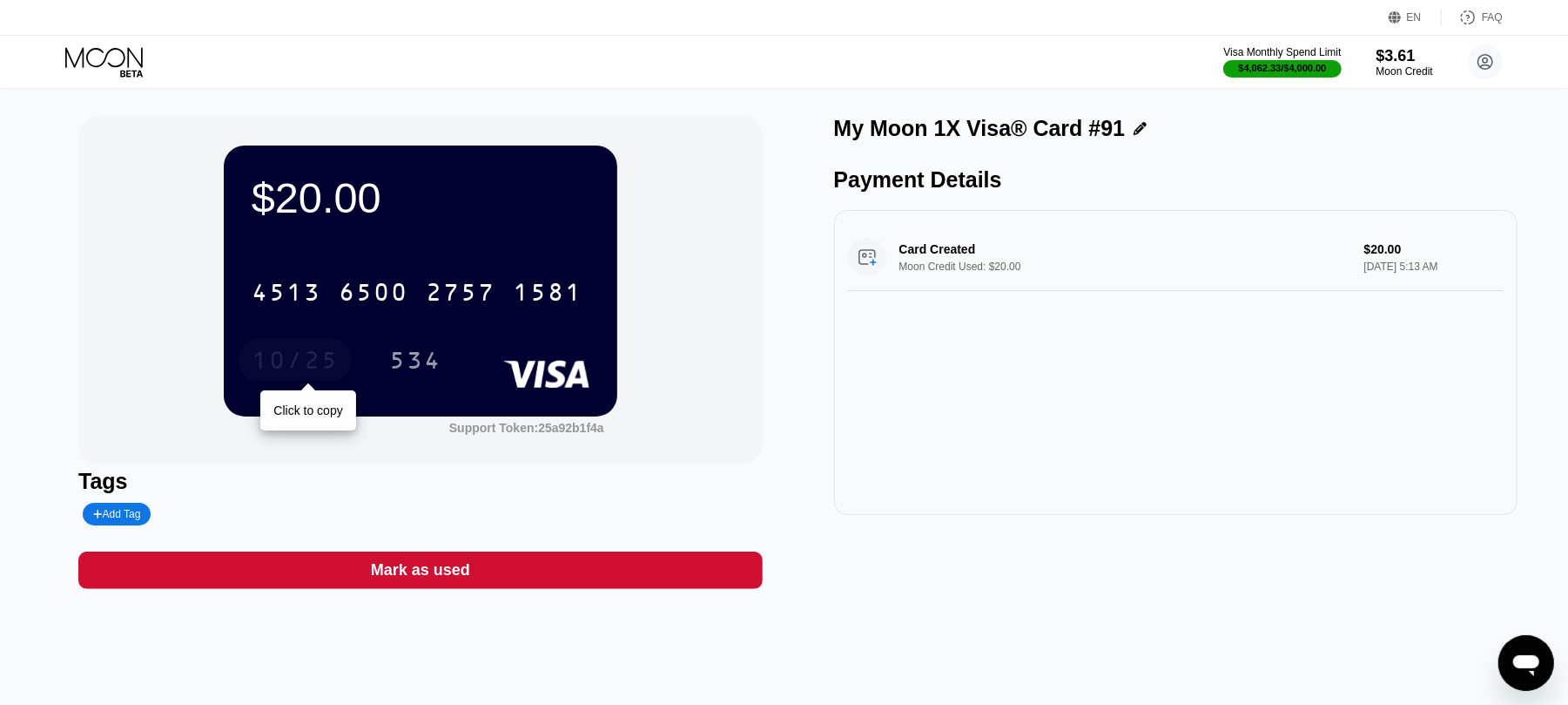
click at [296, 353] on div "10/25" at bounding box center [295, 362] width 87 height 28
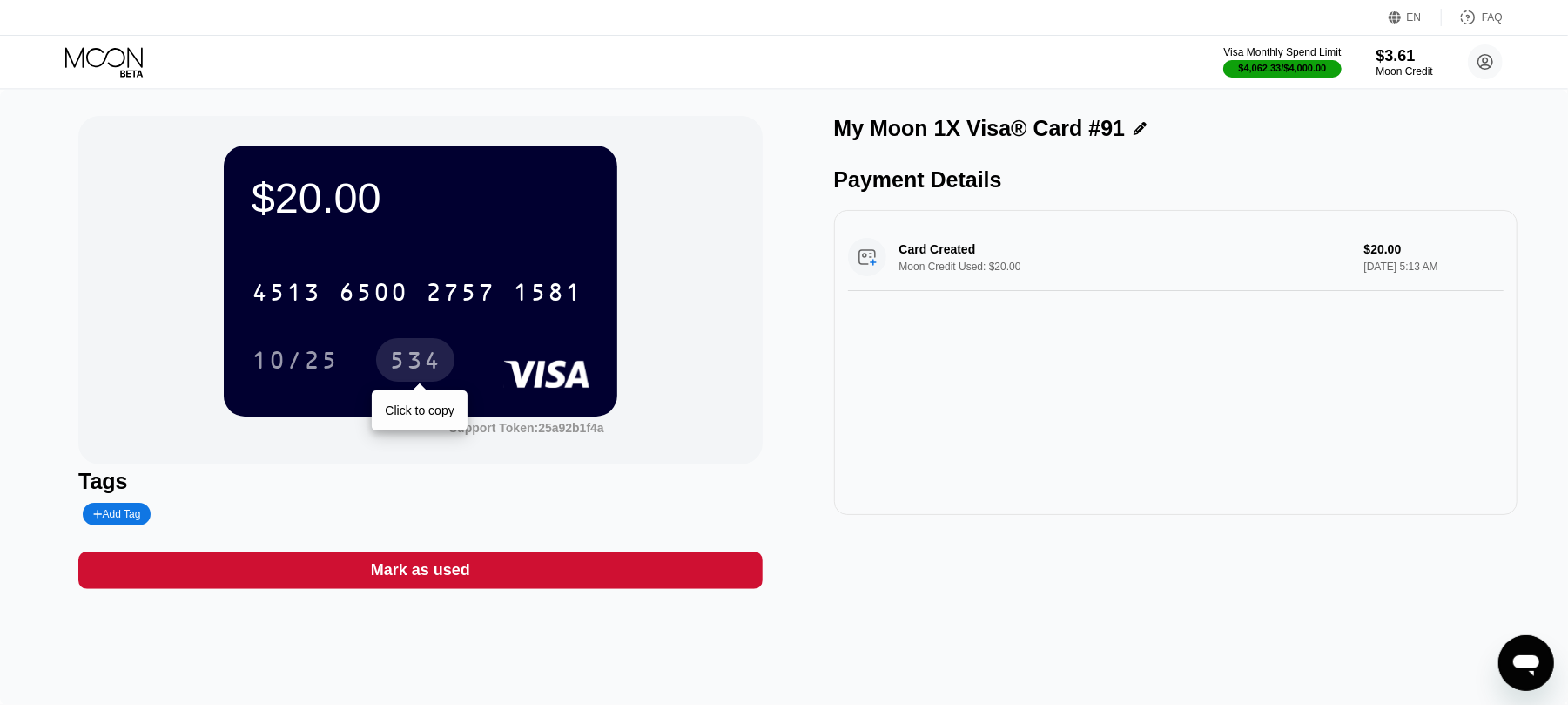
click at [412, 366] on div "534" at bounding box center [415, 362] width 52 height 28
